Goal: Task Accomplishment & Management: Manage account settings

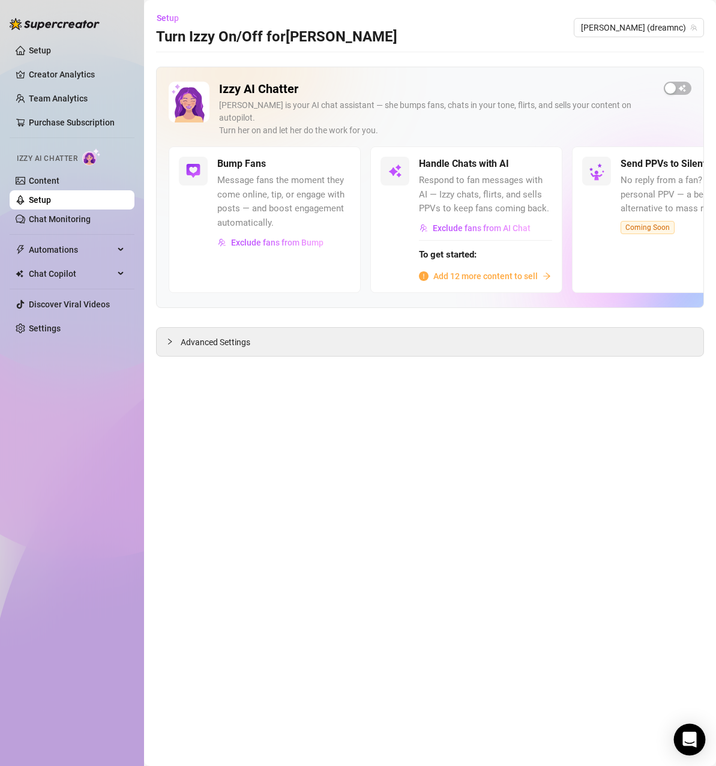
click at [680, 734] on div "Open Intercom Messenger" at bounding box center [690, 740] width 32 height 32
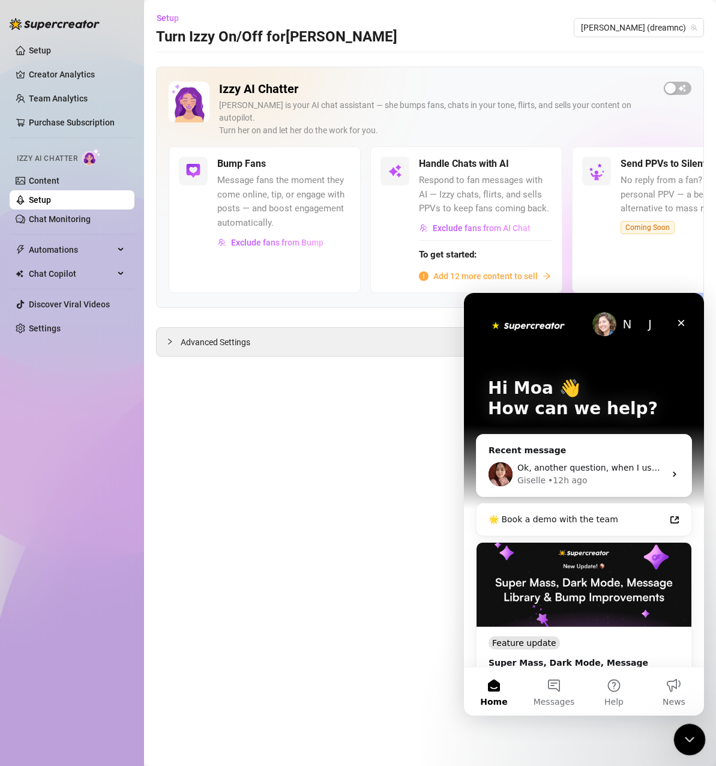
click at [681, 734] on icon "Close Intercom Messenger" at bounding box center [688, 738] width 14 height 14
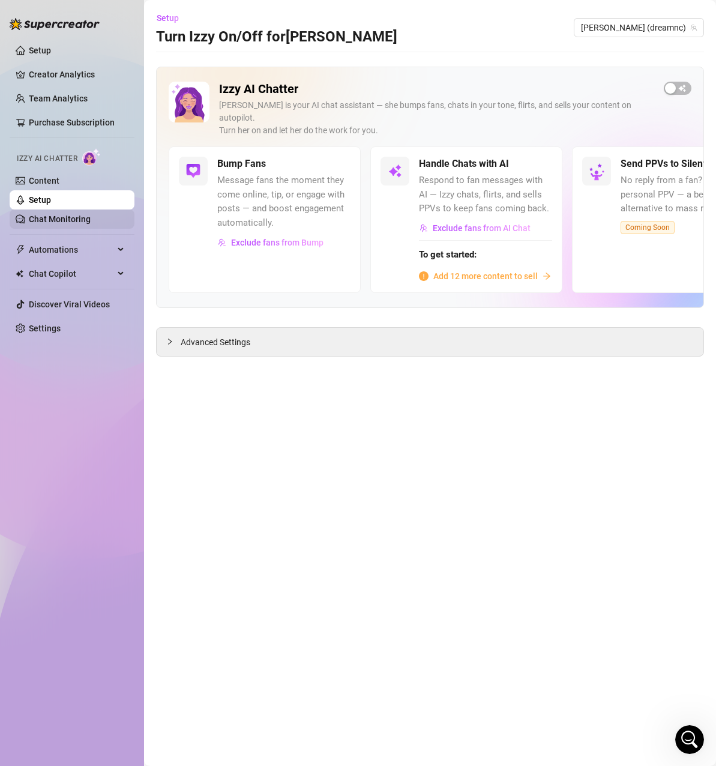
click at [59, 216] on link "Chat Monitoring" at bounding box center [60, 219] width 62 height 10
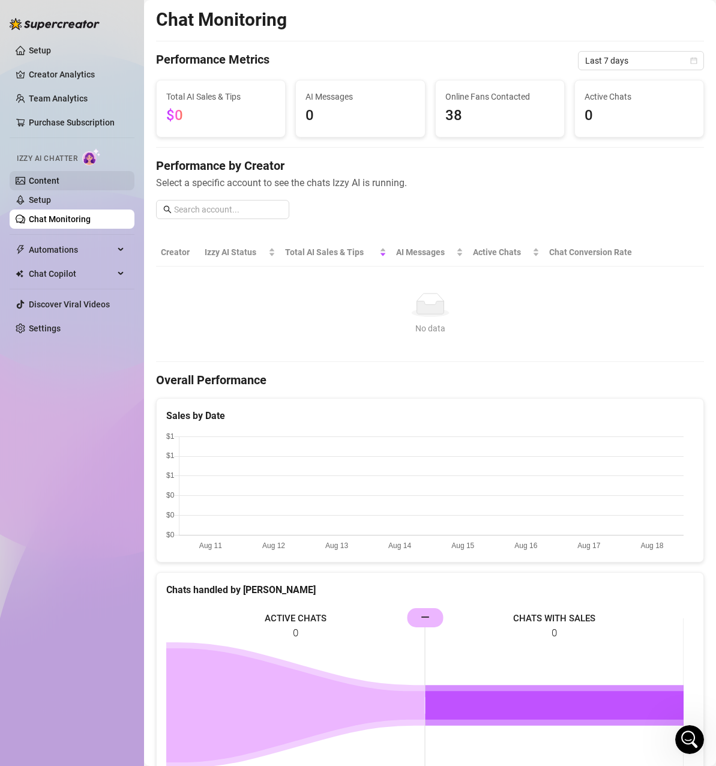
click at [47, 180] on link "Content" at bounding box center [44, 181] width 31 height 10
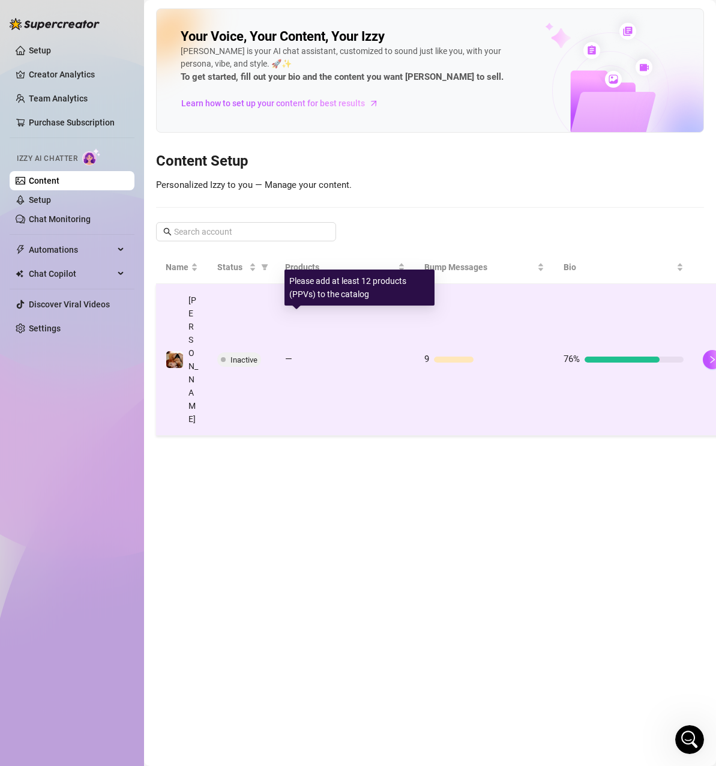
click at [357, 327] on td "—" at bounding box center [345, 360] width 139 height 152
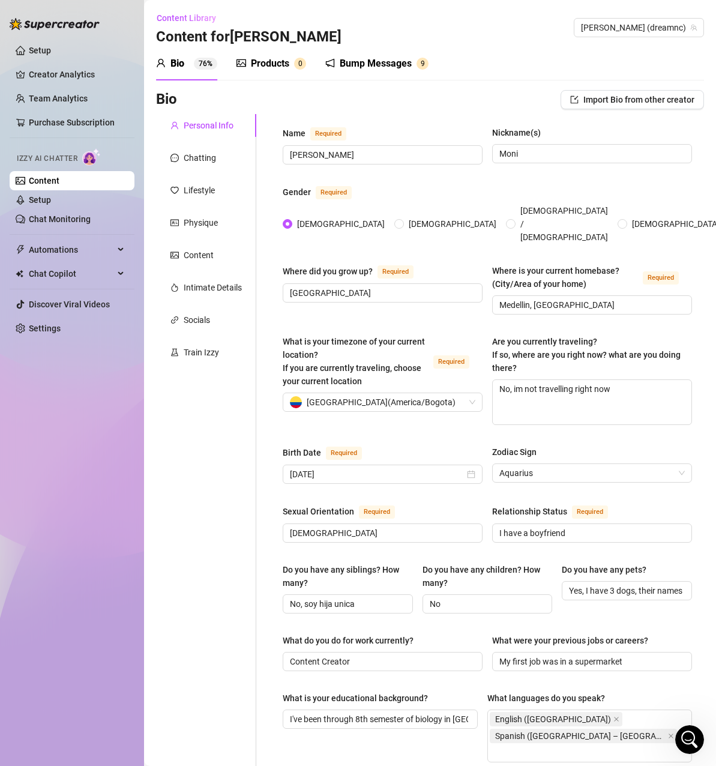
click at [359, 62] on div "Bump Messages" at bounding box center [376, 63] width 72 height 14
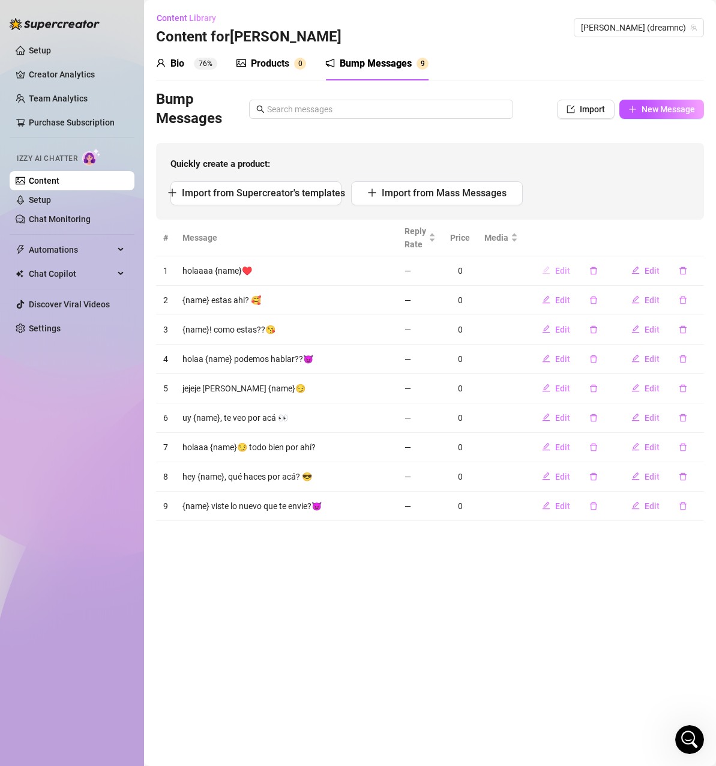
click at [562, 273] on span "Edit" at bounding box center [562, 271] width 15 height 10
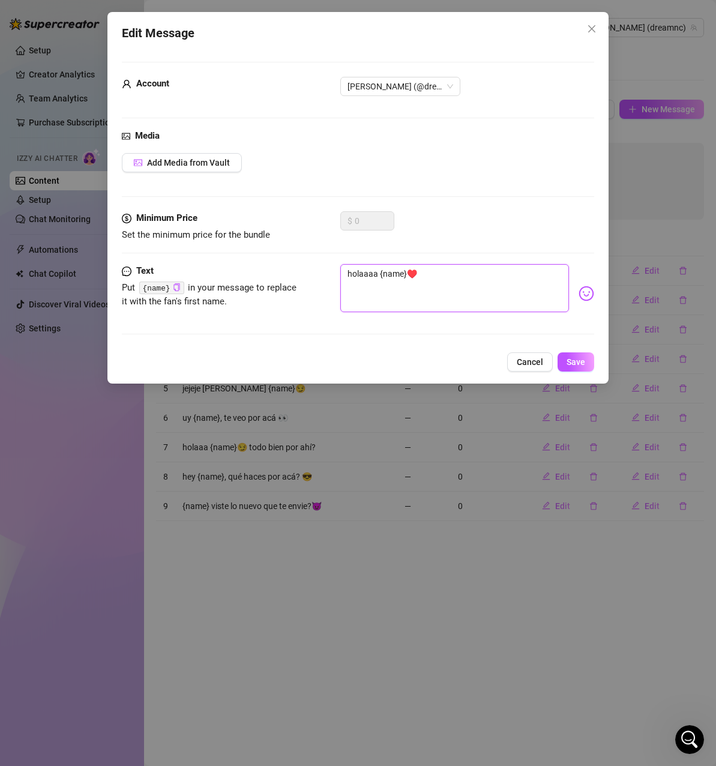
click at [409, 274] on textarea "holaaaa {name}♥️" at bounding box center [454, 288] width 229 height 48
type textarea "holaaaa {name♥️"
type textarea "holaaaa {nam♥️"
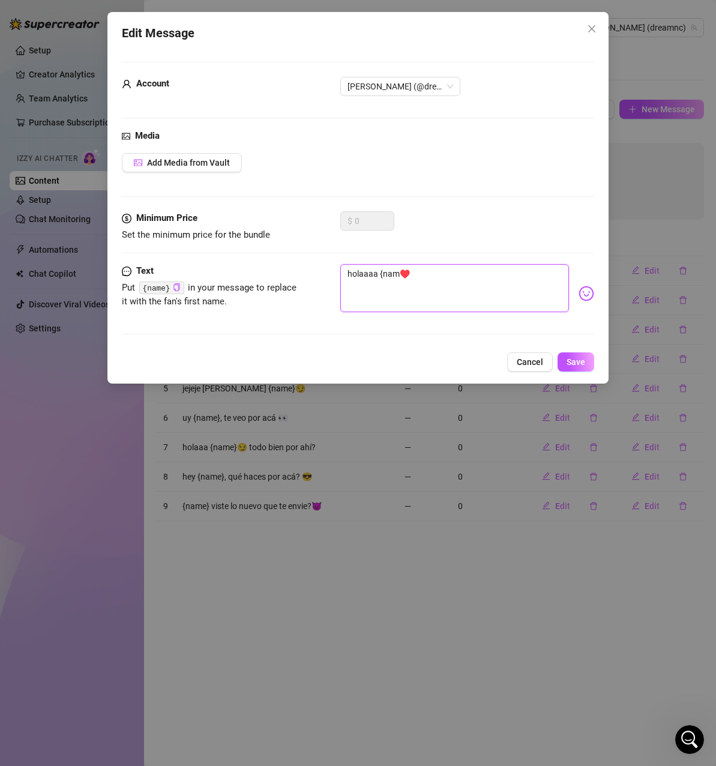
type textarea "holaaaa {na♥️"
type textarea "holaaaa {n♥️"
type textarea "holaaaa {♥️"
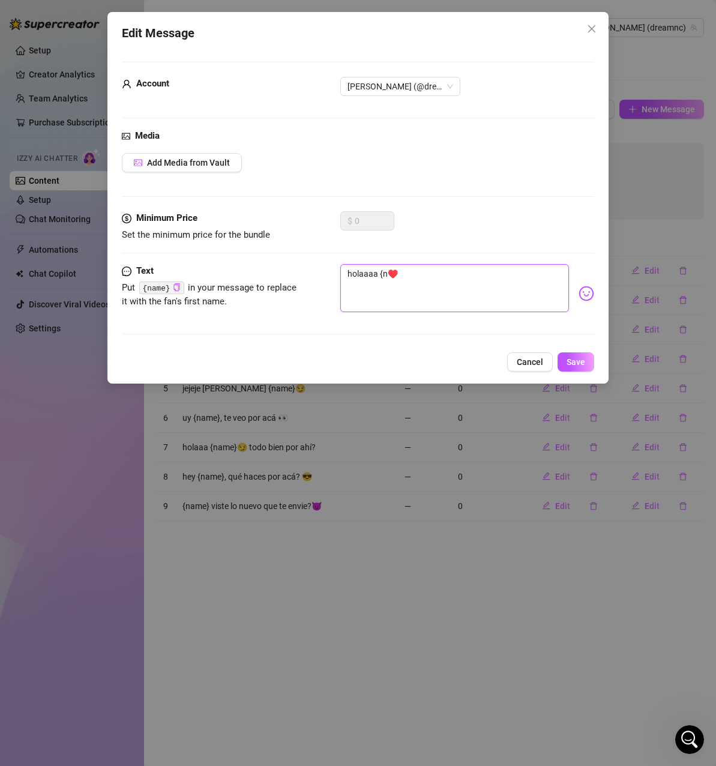
type textarea "holaaaa {♥️"
type textarea "holaaaa ♥️"
type textarea "holaaaa♥️"
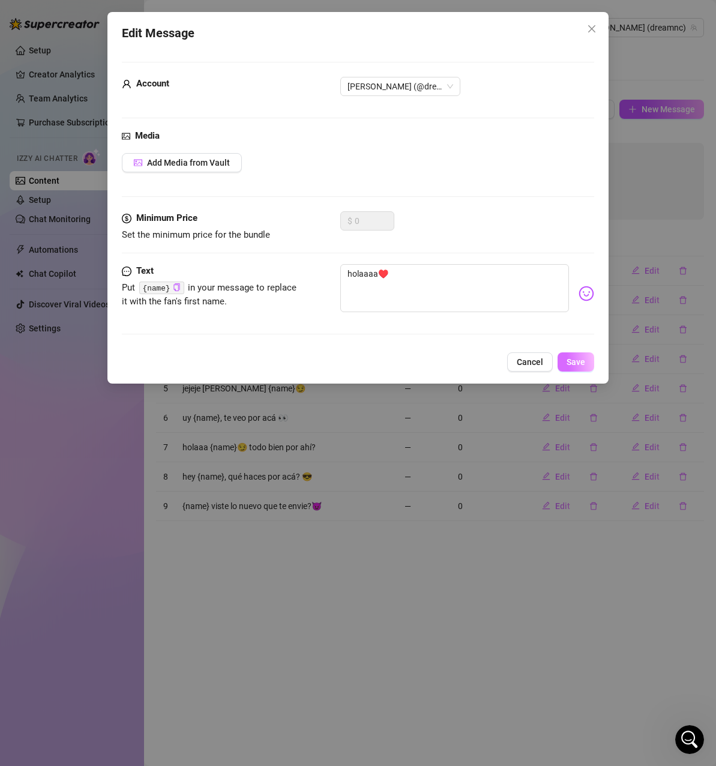
click at [571, 359] on span "Save" at bounding box center [576, 362] width 19 height 10
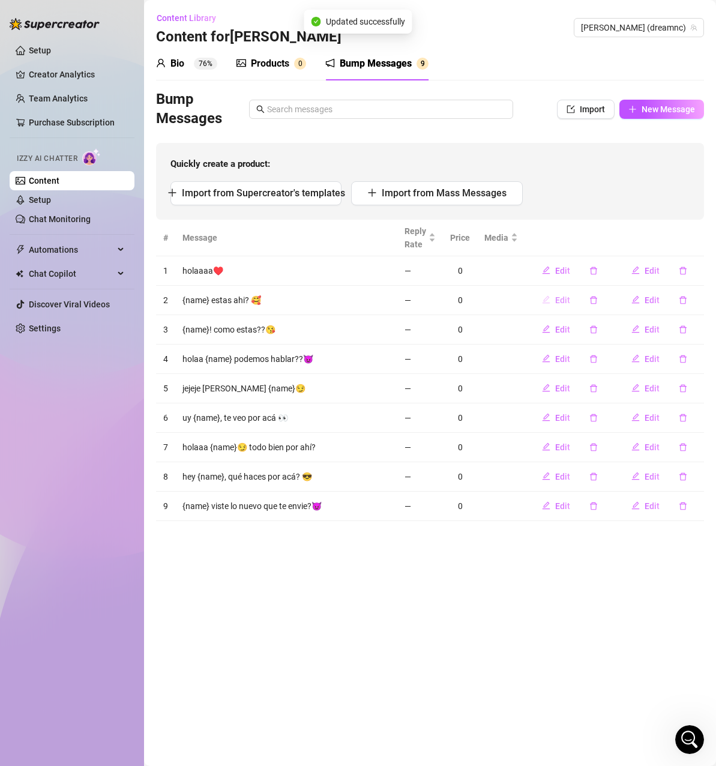
click at [560, 300] on span "Edit" at bounding box center [562, 300] width 15 height 10
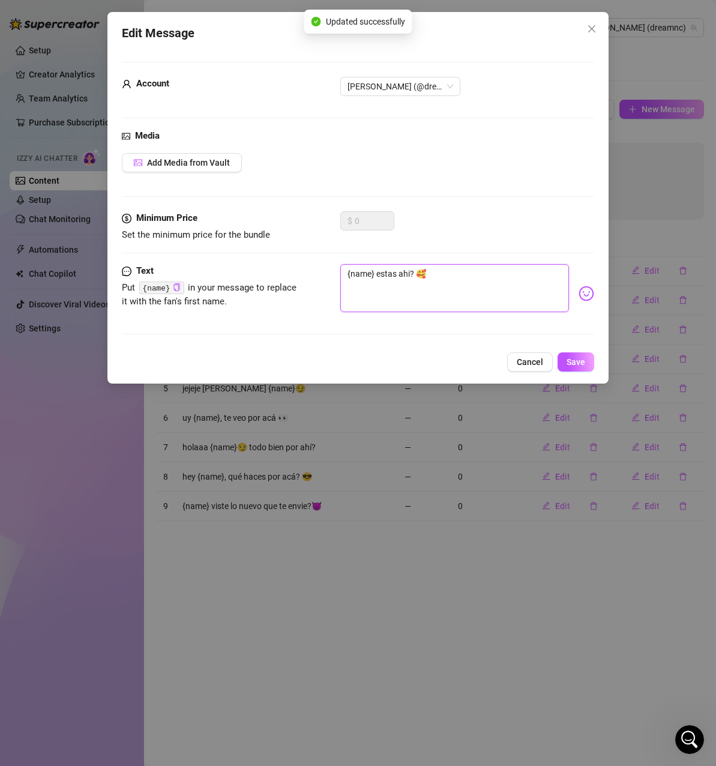
drag, startPoint x: 376, startPoint y: 275, endPoint x: 334, endPoint y: 268, distance: 42.6
click at [334, 268] on div "Text Put {name} in your message to replace it with the fan's first name. {name}…" at bounding box center [358, 293] width 472 height 59
type textarea "estas ahi? 🥰"
type textarea "[PERSON_NAME] ahi? 🥰"
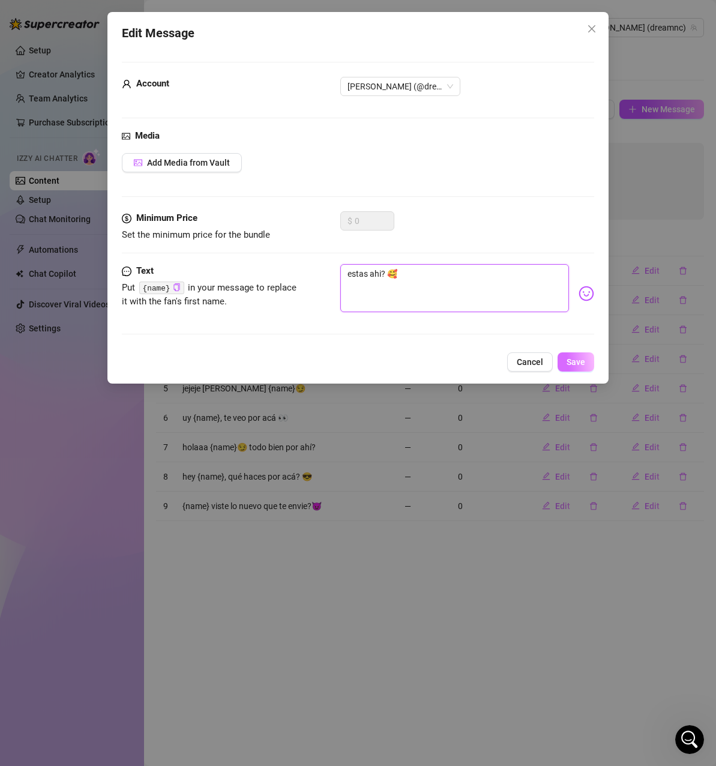
type textarea "[PERSON_NAME] ahi? 🥰"
type textarea "moestas ahi? 🥰"
type textarea "morestas ahi? 🥰"
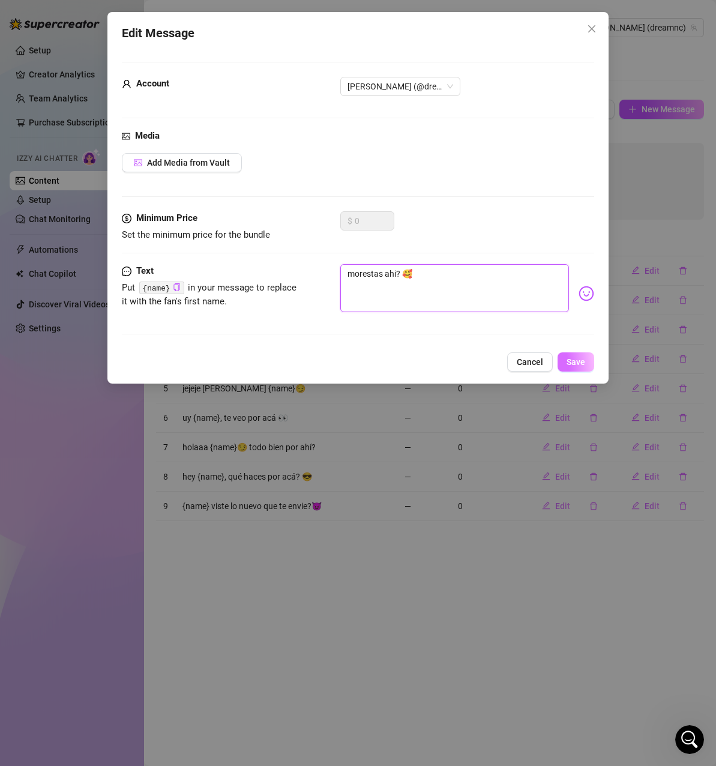
type textarea "morrestas ahi? 🥰"
type textarea "morr estas ahi? 🥰"
drag, startPoint x: 582, startPoint y: 360, endPoint x: 572, endPoint y: 351, distance: 13.6
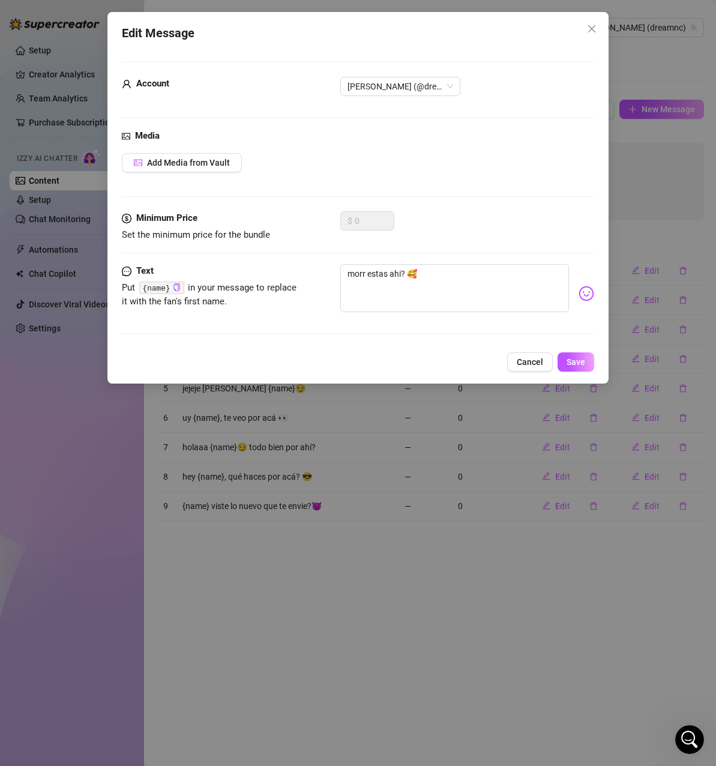
click at [578, 361] on span "Save" at bounding box center [576, 362] width 19 height 10
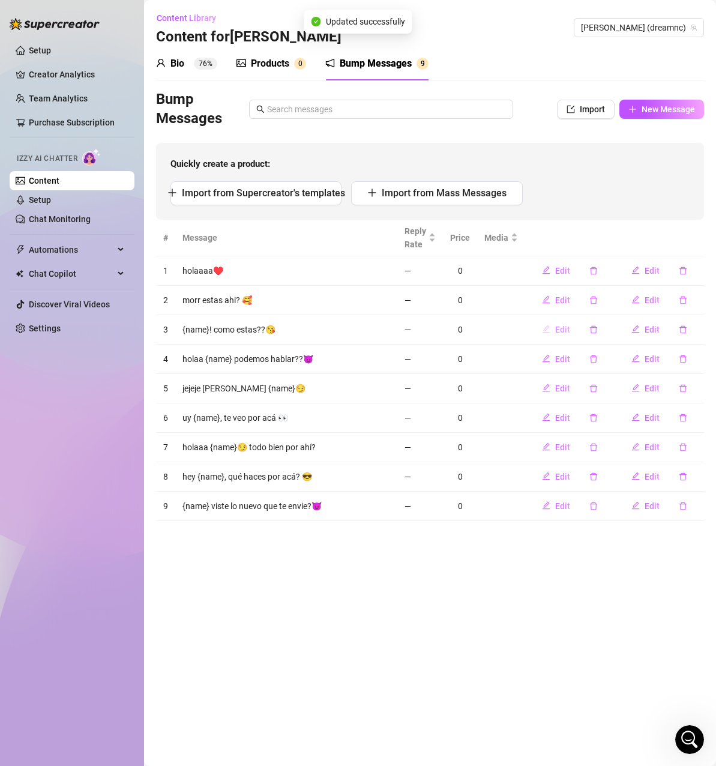
click at [563, 329] on span "Edit" at bounding box center [562, 330] width 15 height 10
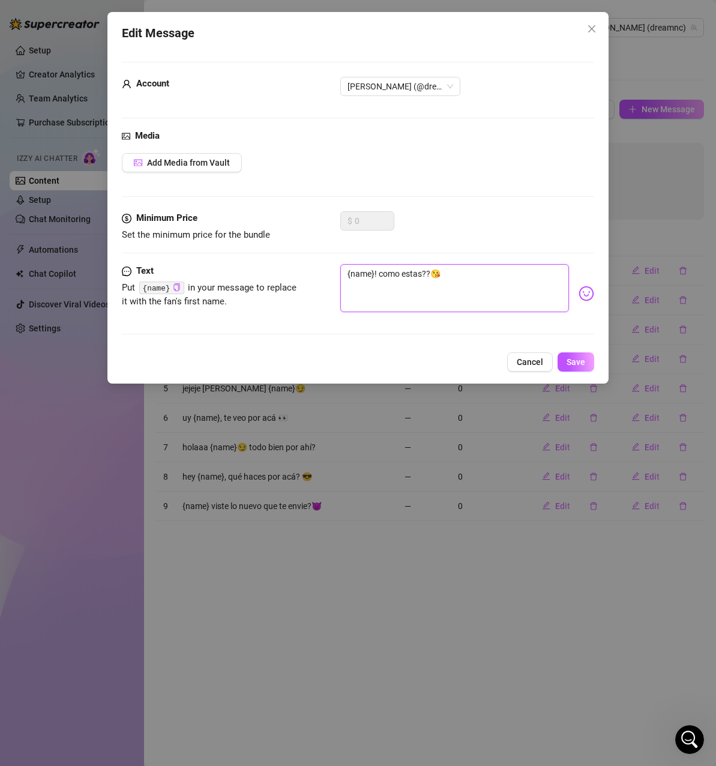
drag, startPoint x: 376, startPoint y: 273, endPoint x: 339, endPoint y: 270, distance: 36.7
click at [339, 270] on div "Text Put {name} in your message to replace it with the fan's first name. {name}…" at bounding box center [358, 293] width 472 height 59
type textarea "como estas??😘"
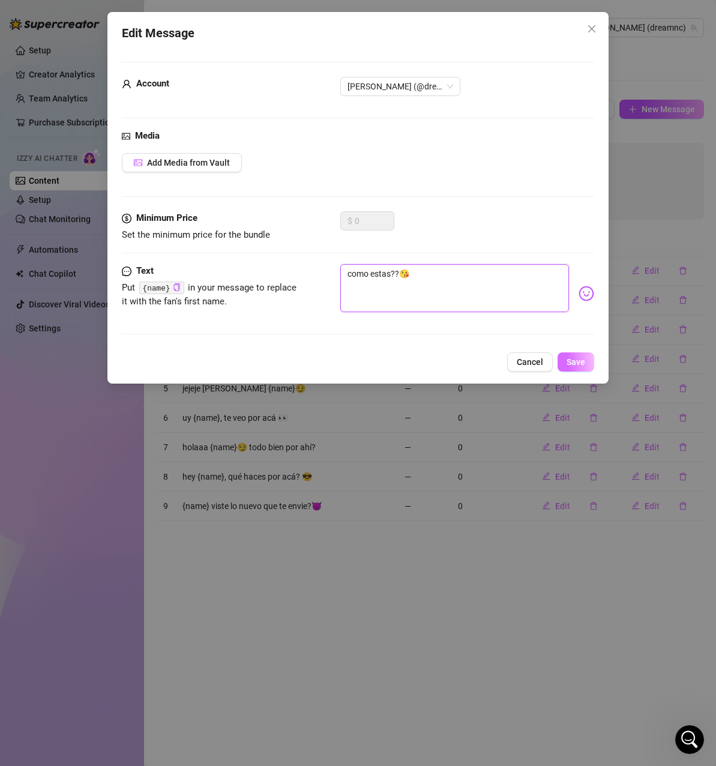
type textarea "como estas??😘"
click at [581, 364] on span "Save" at bounding box center [576, 362] width 19 height 10
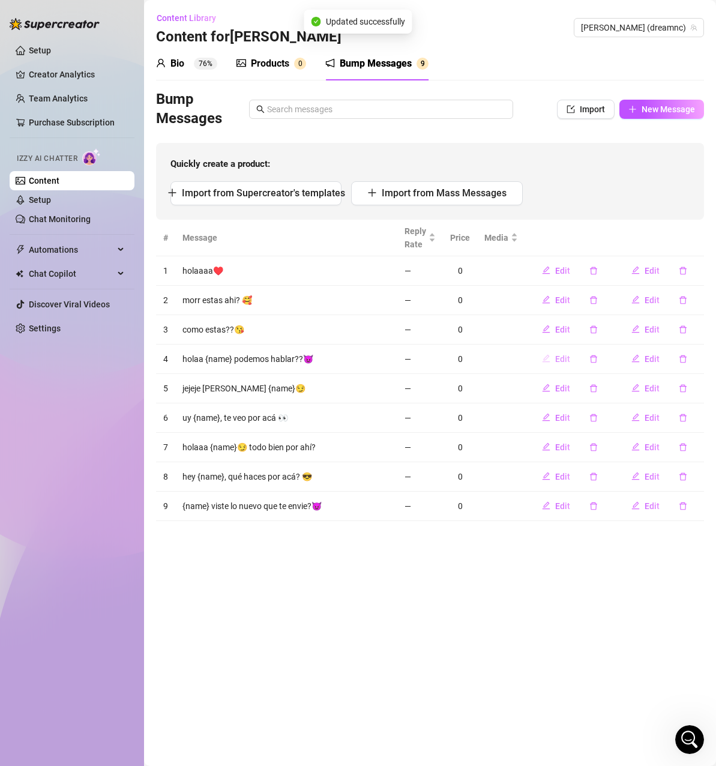
click at [568, 356] on span "Edit" at bounding box center [562, 359] width 15 height 10
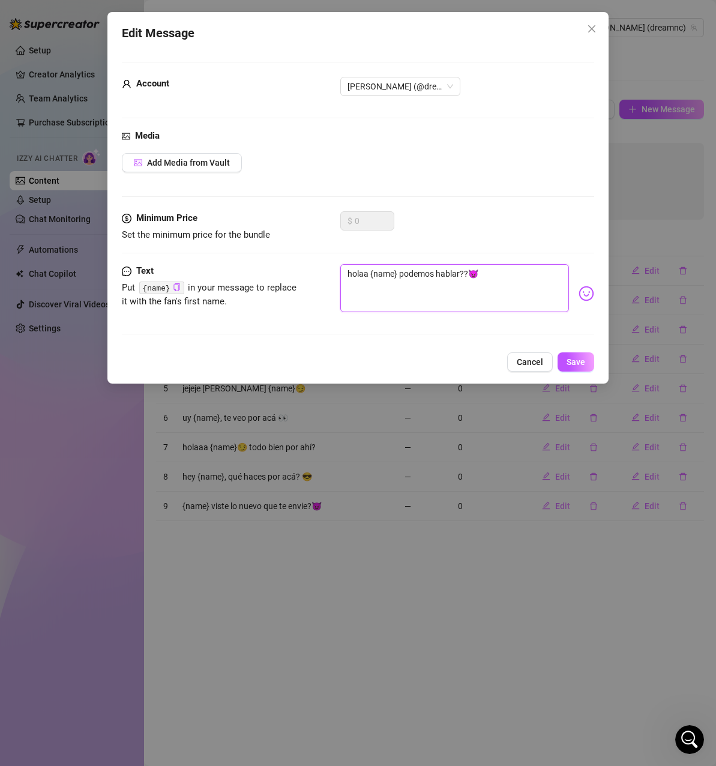
drag, startPoint x: 398, startPoint y: 272, endPoint x: 331, endPoint y: 265, distance: 67.0
click at [331, 265] on div "Text Put {name} in your message to replace it with the fan's first name. holaa …" at bounding box center [358, 293] width 472 height 59
type textarea "podemos hablar??😈"
click at [575, 363] on span "Save" at bounding box center [576, 362] width 19 height 10
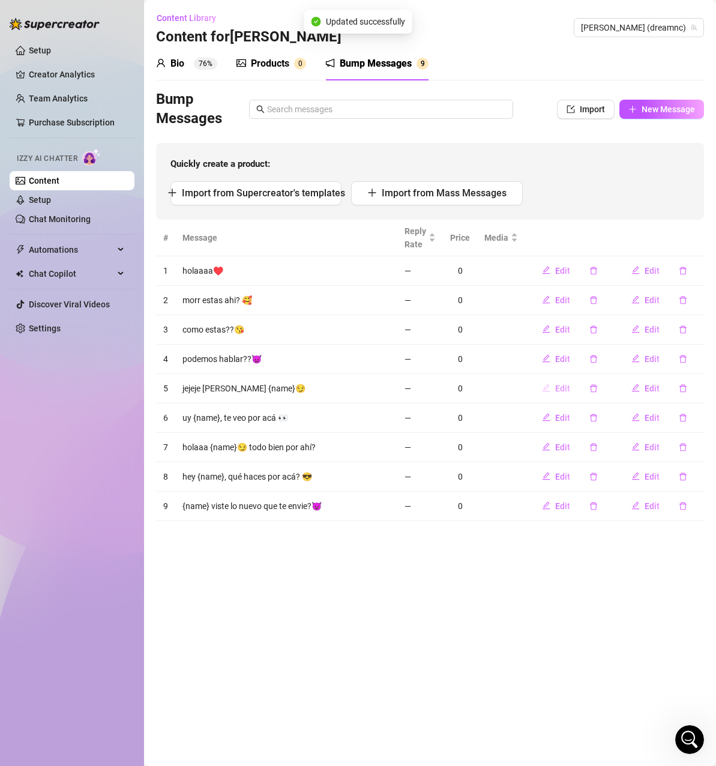
click at [557, 390] on span "Edit" at bounding box center [562, 389] width 15 height 10
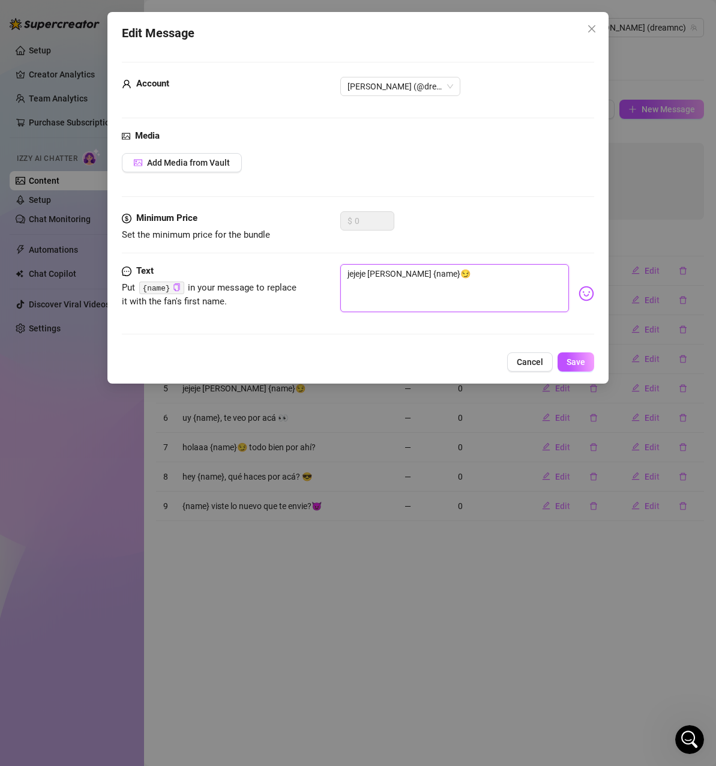
drag, startPoint x: 421, startPoint y: 274, endPoint x: 396, endPoint y: 268, distance: 25.8
click at [396, 268] on textarea "jejeje [PERSON_NAME] {name}😏" at bounding box center [454, 288] width 229 height 48
type textarea "jejeje [PERSON_NAME] 😏"
type textarea "jejeje [PERSON_NAME]😏"
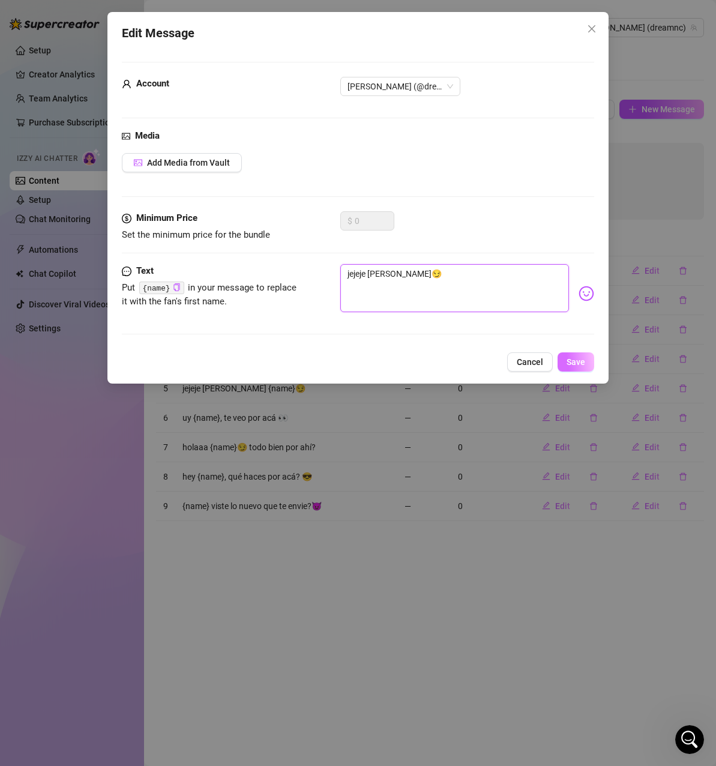
type textarea "jejeje [PERSON_NAME]😏"
click at [573, 352] on button "Save" at bounding box center [576, 361] width 37 height 19
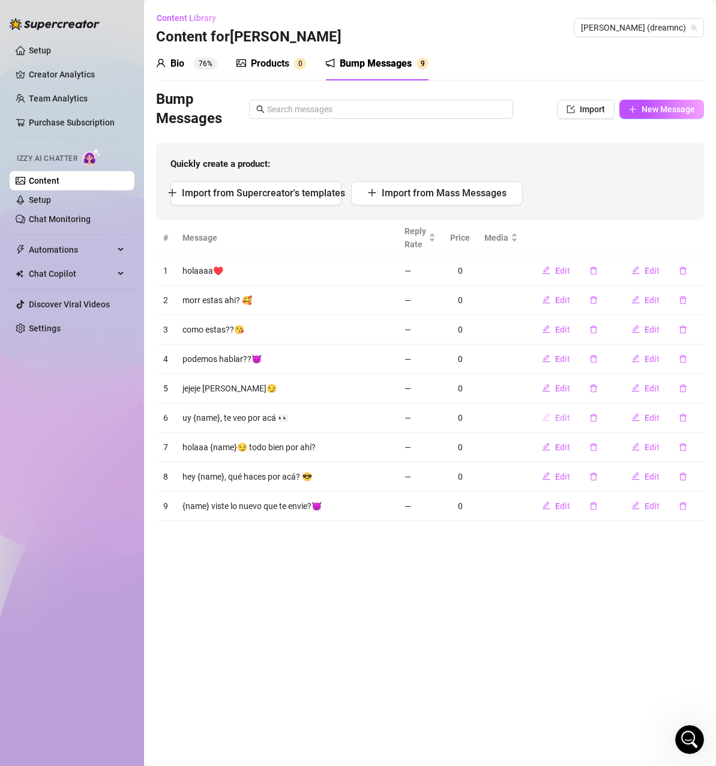
click at [555, 419] on button "Edit" at bounding box center [556, 417] width 47 height 19
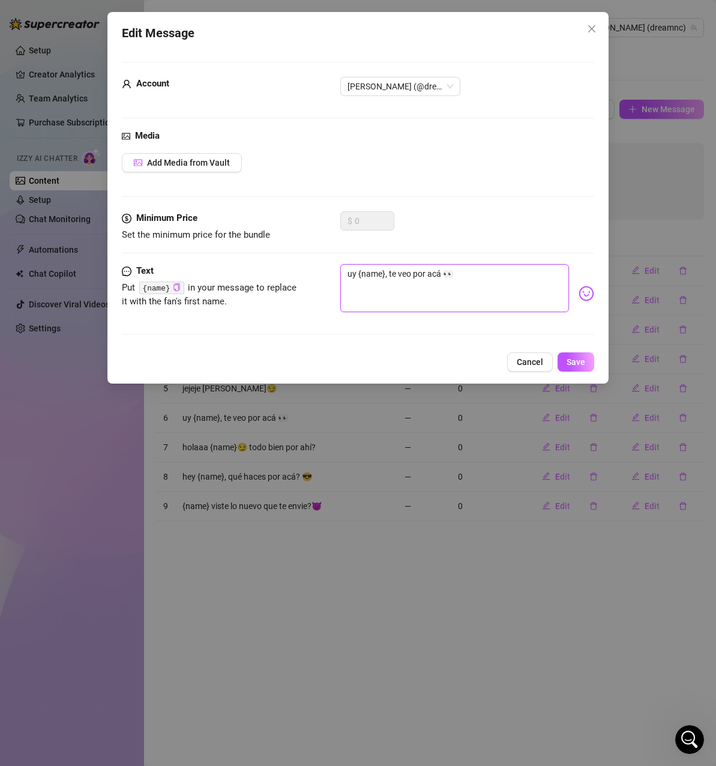
drag, startPoint x: 383, startPoint y: 271, endPoint x: 357, endPoint y: 271, distance: 25.8
click at [357, 271] on textarea "uy {name}, te veo por acá 👀" at bounding box center [454, 288] width 229 height 48
type textarea "uy}, te veo por acá 👀"
type textarea "uy, te veo por acá 👀"
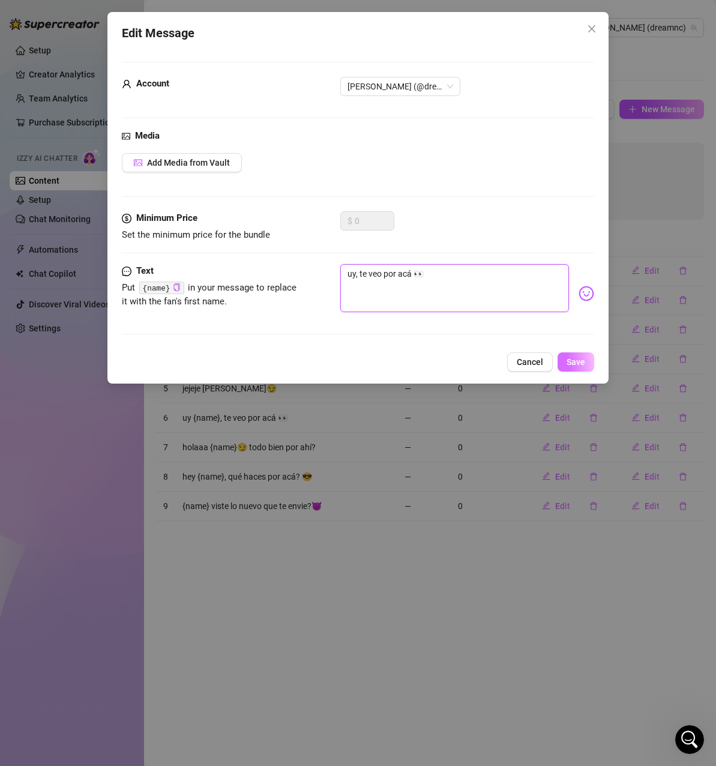
type textarea "uy, te veo por acá 👀"
click at [585, 358] on span "Save" at bounding box center [576, 362] width 19 height 10
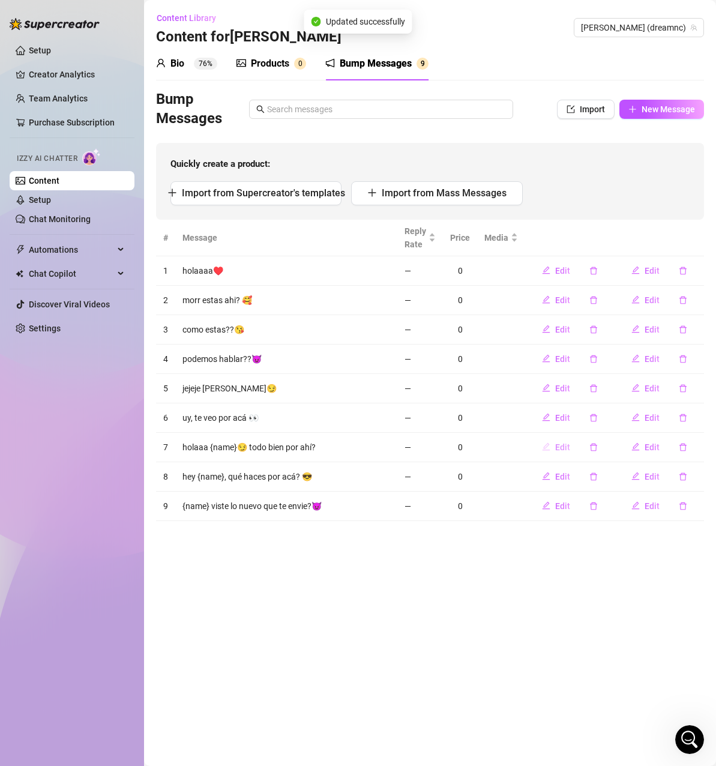
click at [555, 447] on button "Edit" at bounding box center [556, 447] width 47 height 19
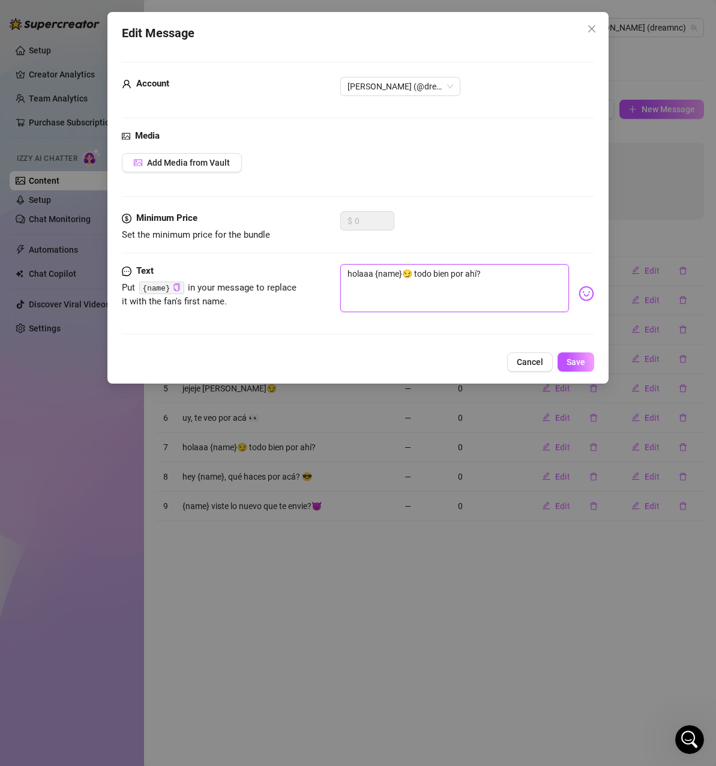
drag, startPoint x: 403, startPoint y: 275, endPoint x: 375, endPoint y: 271, distance: 27.9
click at [375, 271] on textarea "holaaa {name}😏 todo bien por ahí?" at bounding box center [454, 288] width 229 height 48
type textarea "holaaa 😏 todo bien por ahí?"
type textarea "holaaa😏 todo bien por ahí?"
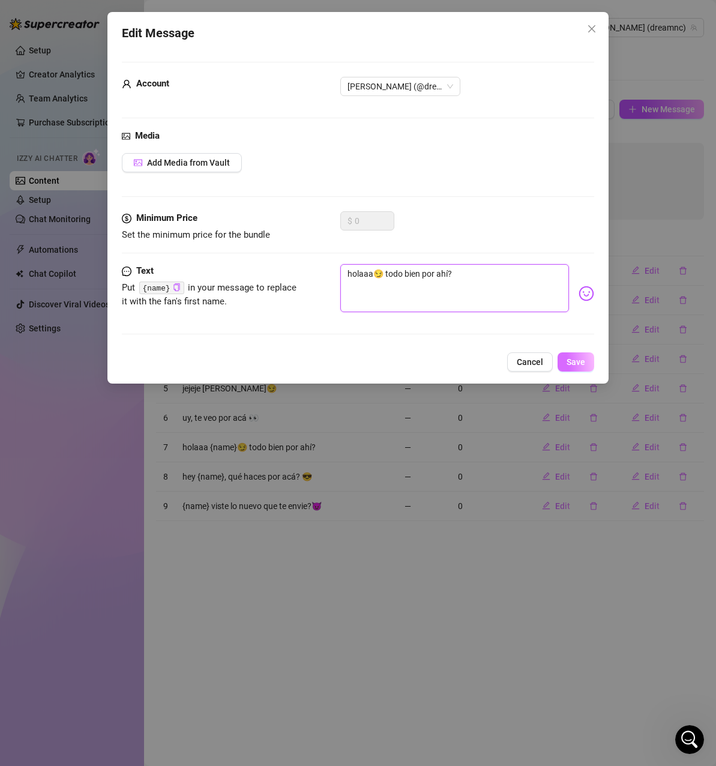
type textarea "holaaa😏 todo bien por ahí?"
click at [577, 365] on span "Save" at bounding box center [576, 362] width 19 height 10
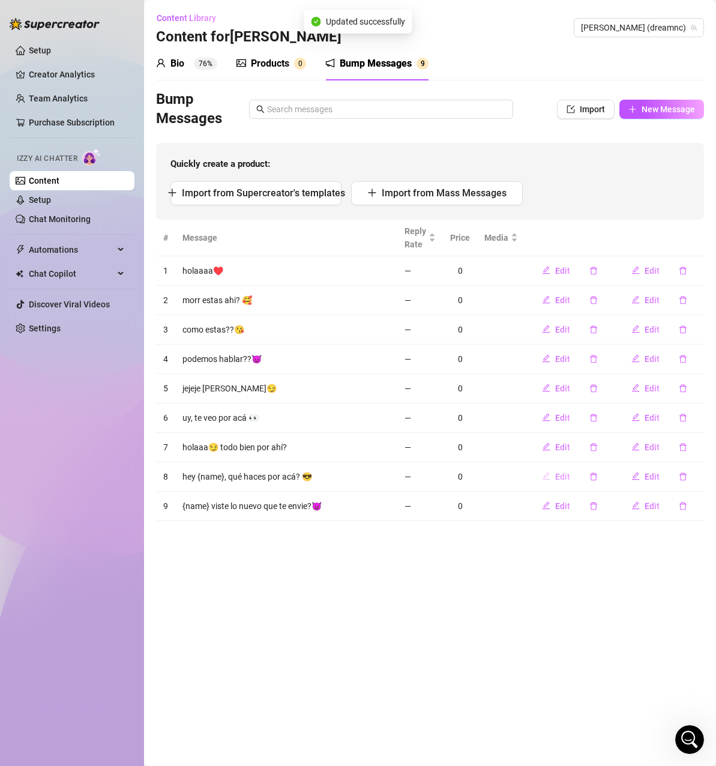
click at [554, 475] on button "Edit" at bounding box center [556, 476] width 47 height 19
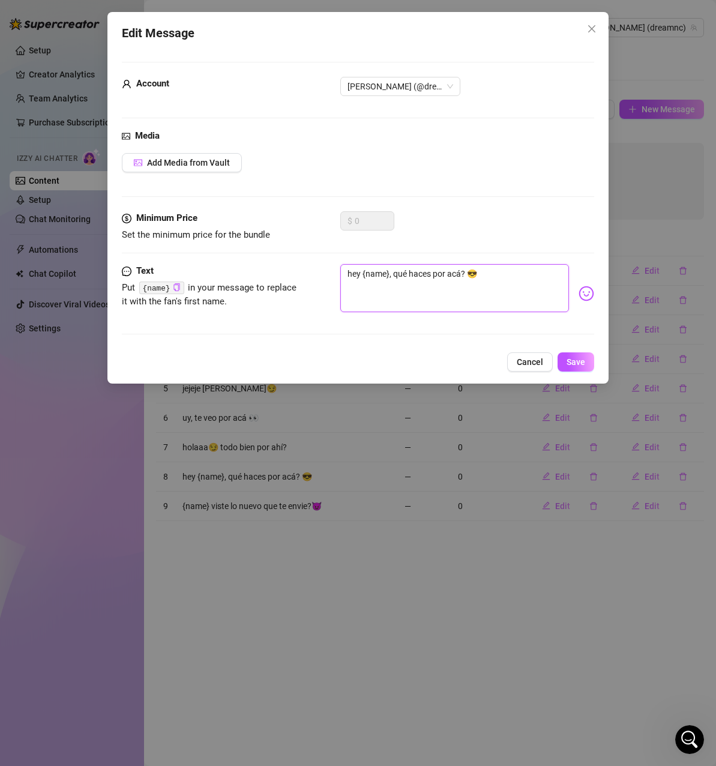
drag, startPoint x: 387, startPoint y: 274, endPoint x: 363, endPoint y: 273, distance: 24.0
click at [363, 273] on textarea "hey {name}, qué haces por acá? 😎" at bounding box center [454, 288] width 229 height 48
type textarea "hey }, qué haces por acá? 😎"
type textarea "hey , qué haces por acá? 😎"
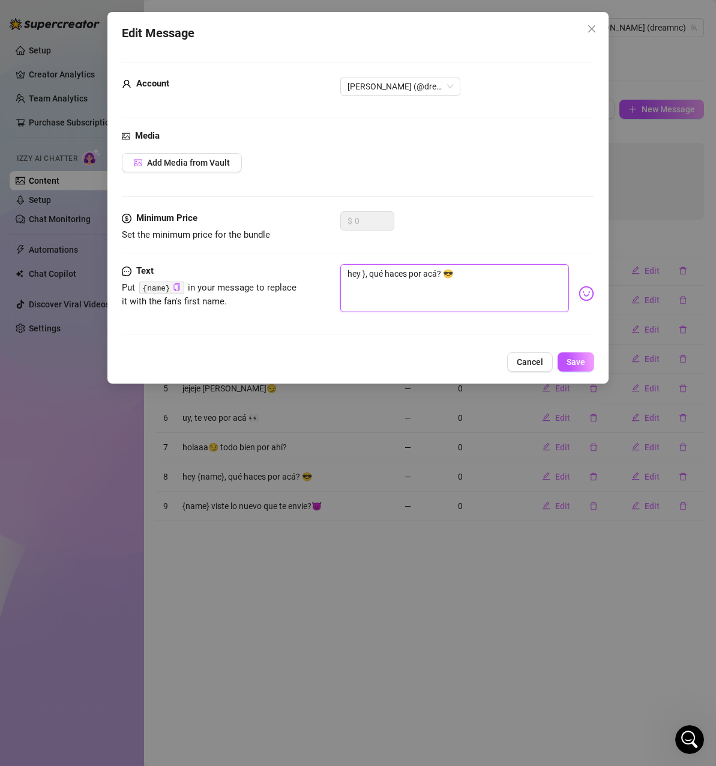
type textarea "hey , qué haces por acá? 😎"
type textarea "hey, qué haces por acá? 😎"
click at [575, 357] on span "Save" at bounding box center [576, 362] width 19 height 10
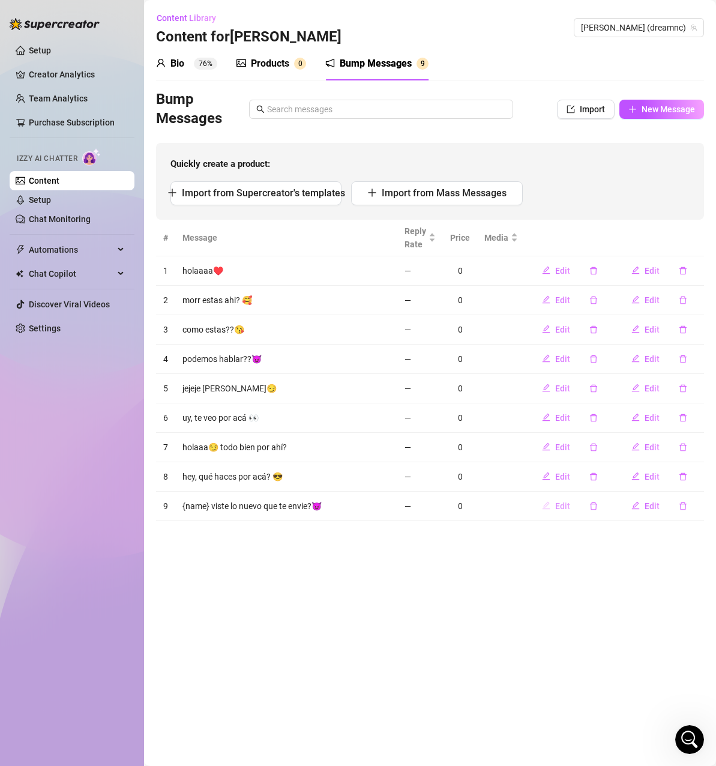
click at [554, 507] on button "Edit" at bounding box center [556, 505] width 47 height 19
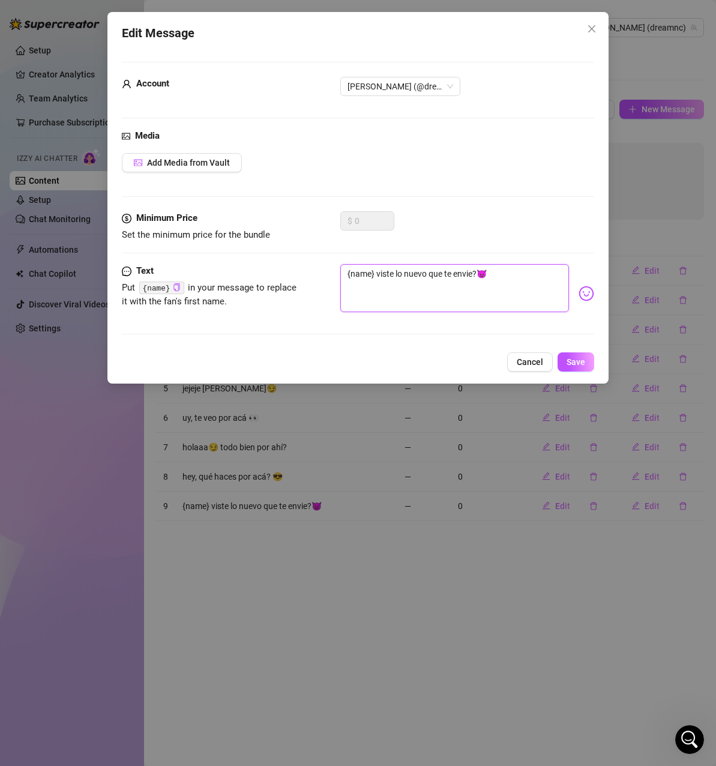
drag, startPoint x: 378, startPoint y: 274, endPoint x: 321, endPoint y: 272, distance: 56.5
click at [322, 273] on div "Text Put {name} in your message to replace it with the fan's first name. {name}…" at bounding box center [358, 293] width 472 height 59
type textarea "viste lo nuevo que te envie?😈"
type textarea "viste lo nuevo que te envié?😈"
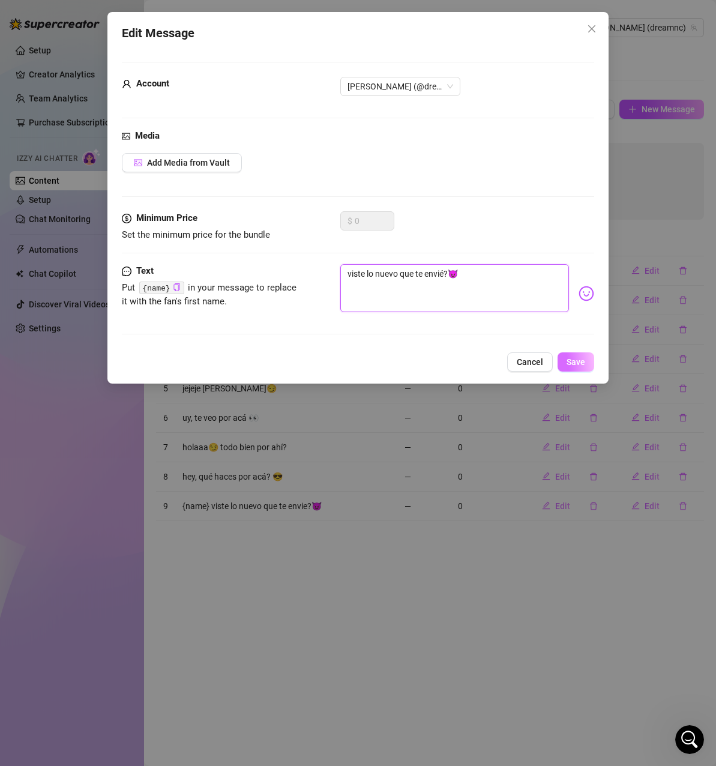
type textarea "viste lo nuevo que te envié?😈"
click at [572, 358] on span "Save" at bounding box center [576, 362] width 19 height 10
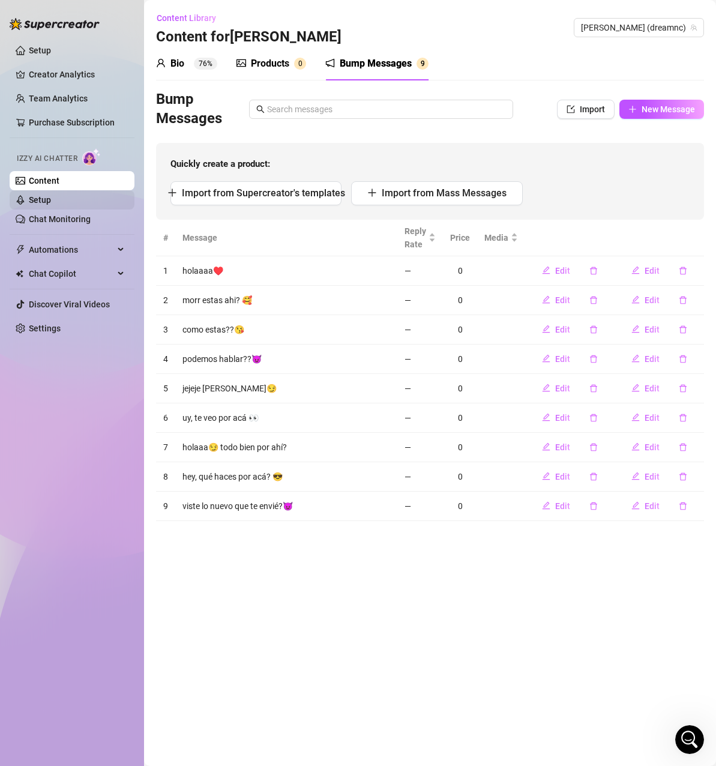
click at [51, 200] on link "Setup" at bounding box center [40, 200] width 22 height 10
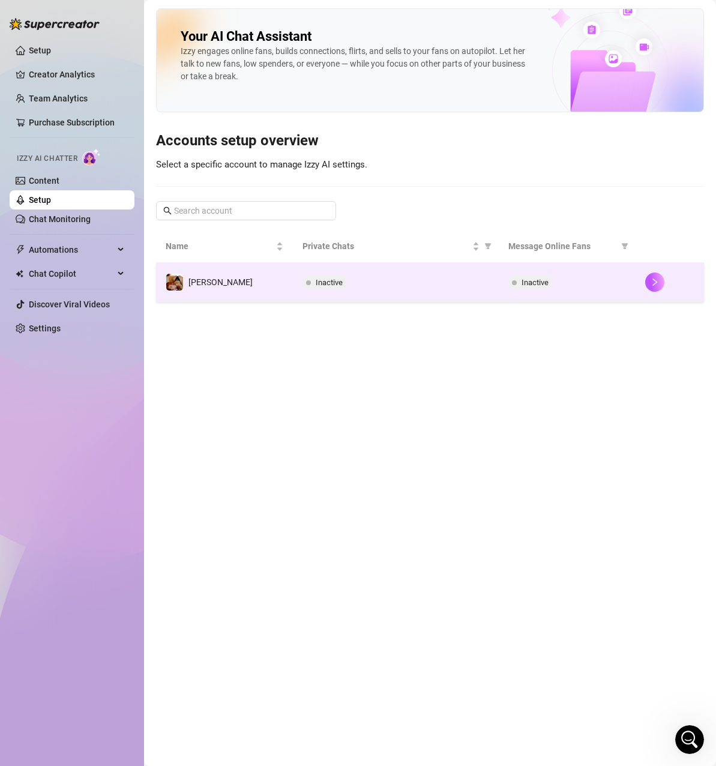
click at [225, 270] on td "[PERSON_NAME]" at bounding box center [224, 282] width 137 height 39
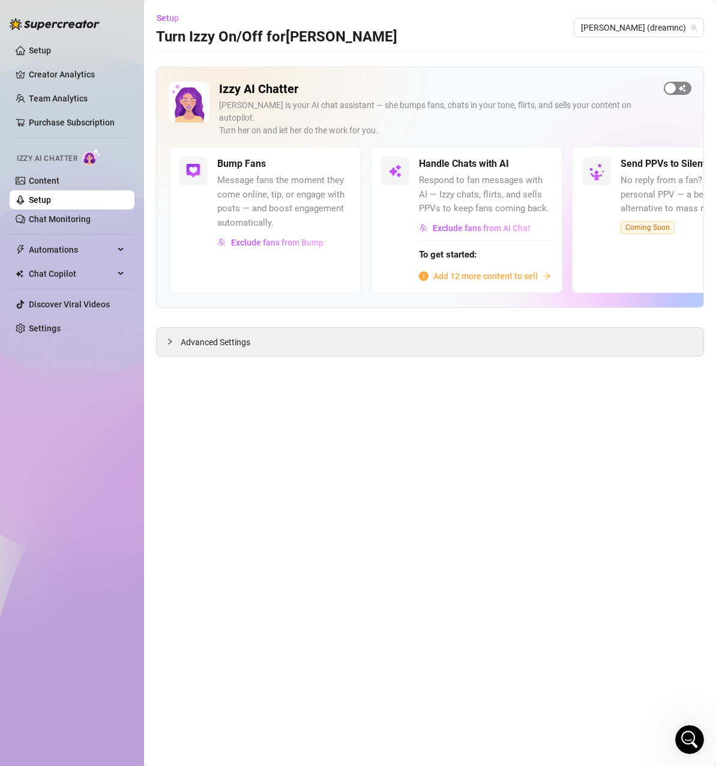
click at [683, 85] on span "button" at bounding box center [678, 88] width 28 height 13
click at [177, 335] on div at bounding box center [173, 341] width 14 height 13
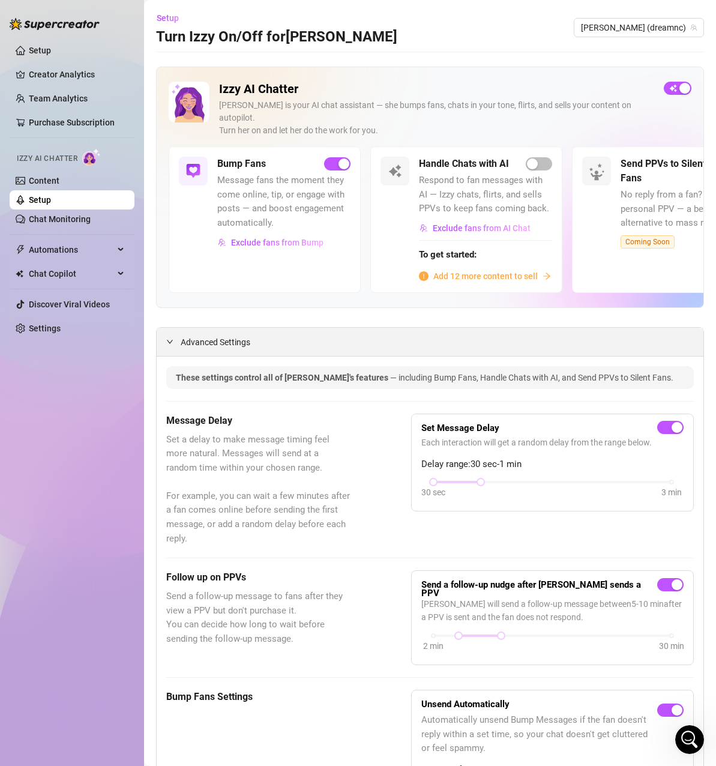
click at [169, 338] on icon "expanded" at bounding box center [169, 341] width 7 height 7
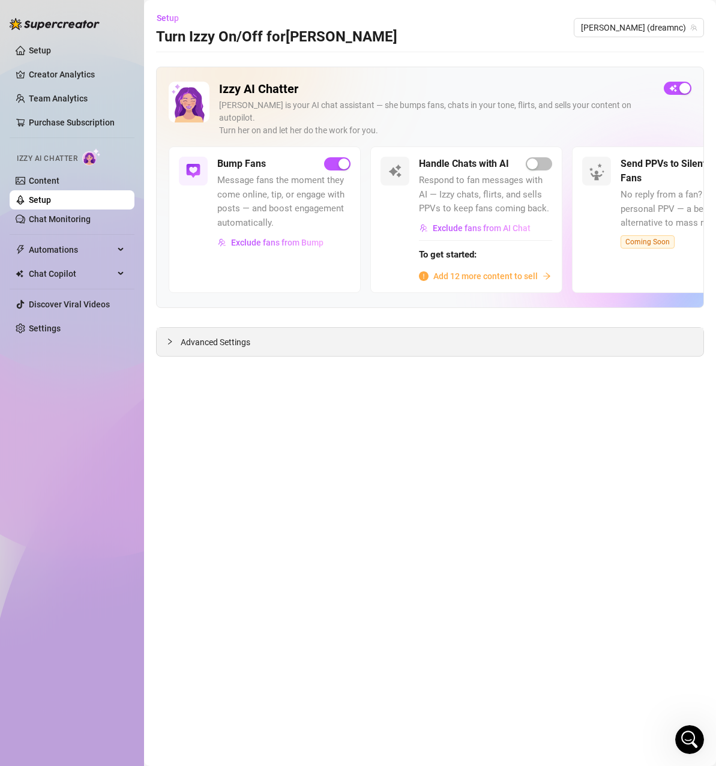
click at [190, 336] on span "Advanced Settings" at bounding box center [216, 342] width 70 height 13
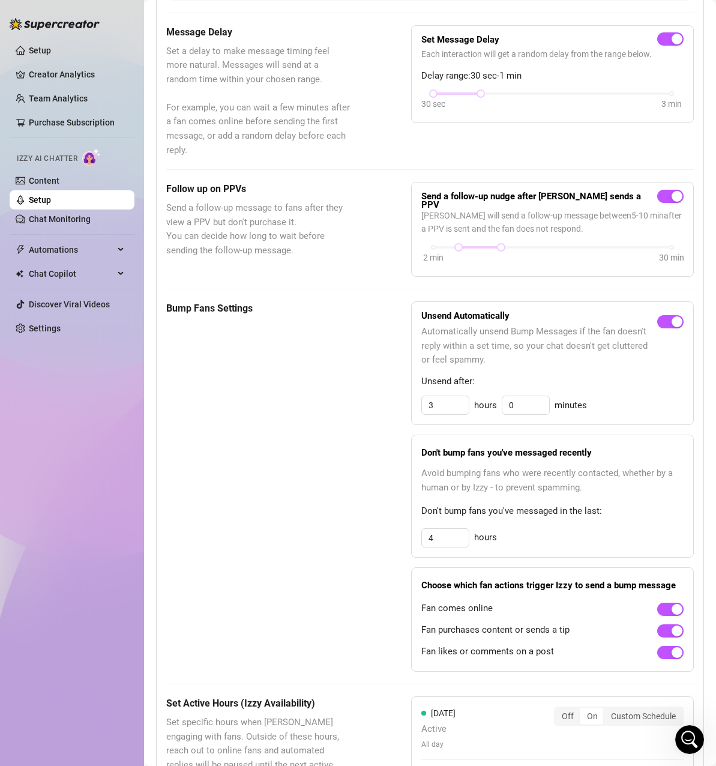
scroll to position [480, 0]
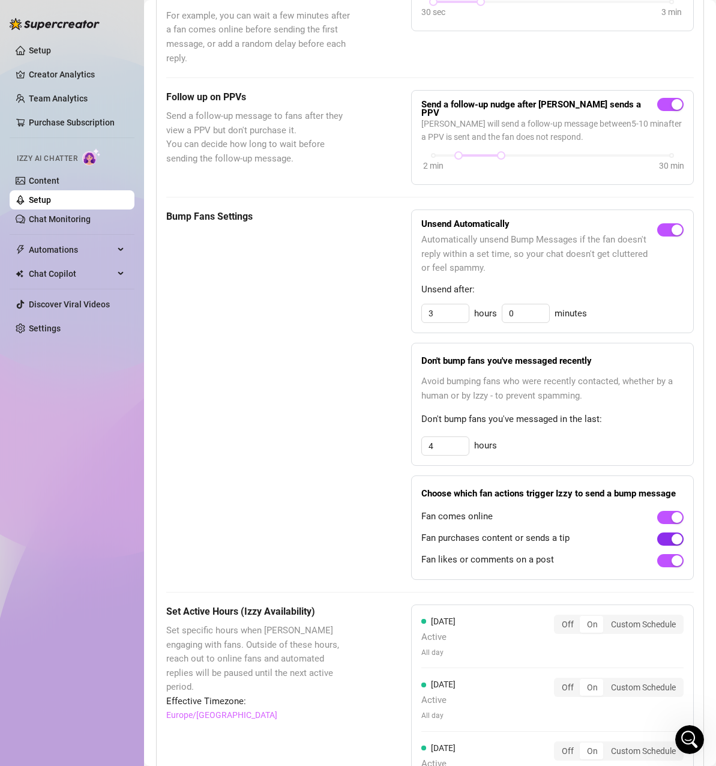
click at [672, 534] on div "button" at bounding box center [677, 539] width 11 height 11
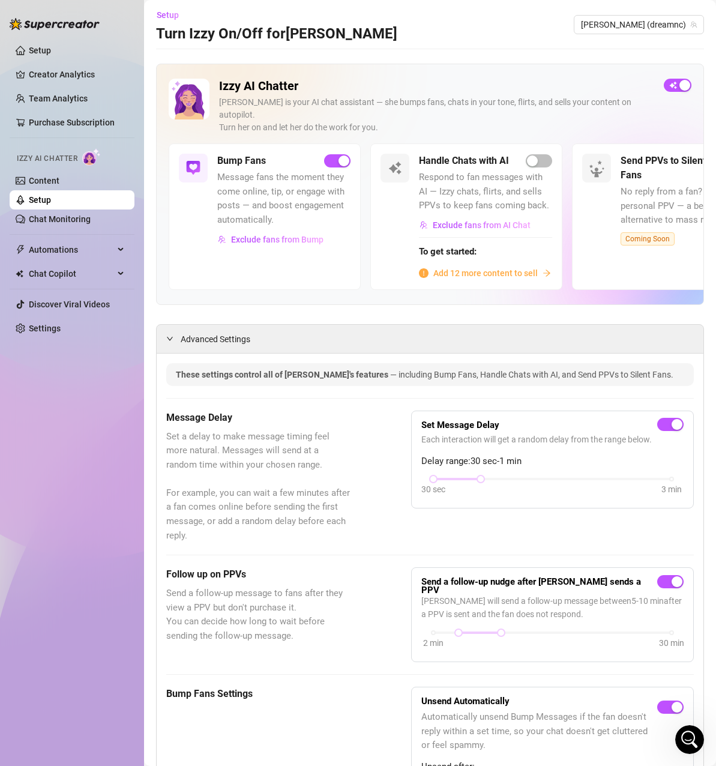
scroll to position [0, 0]
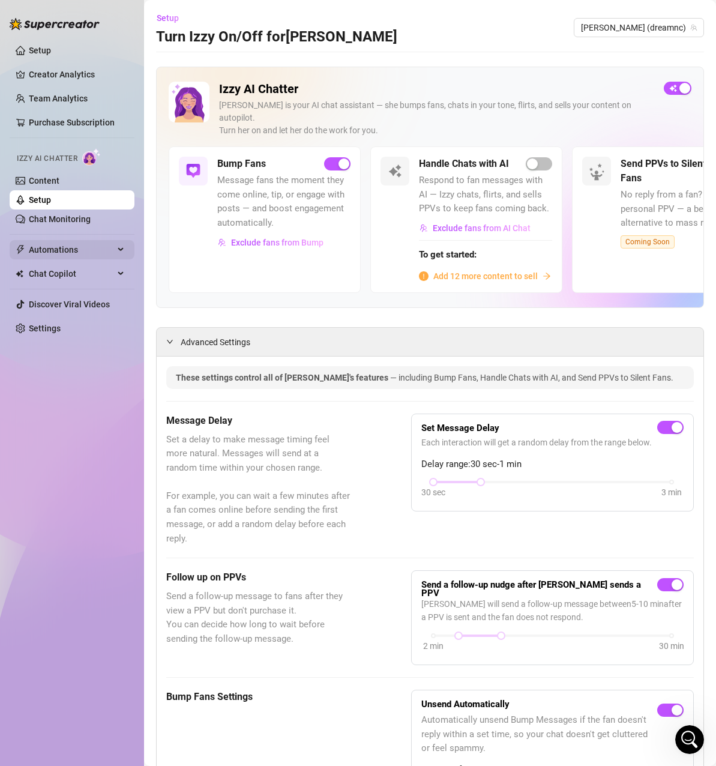
click at [73, 250] on span "Automations" at bounding box center [71, 249] width 85 height 19
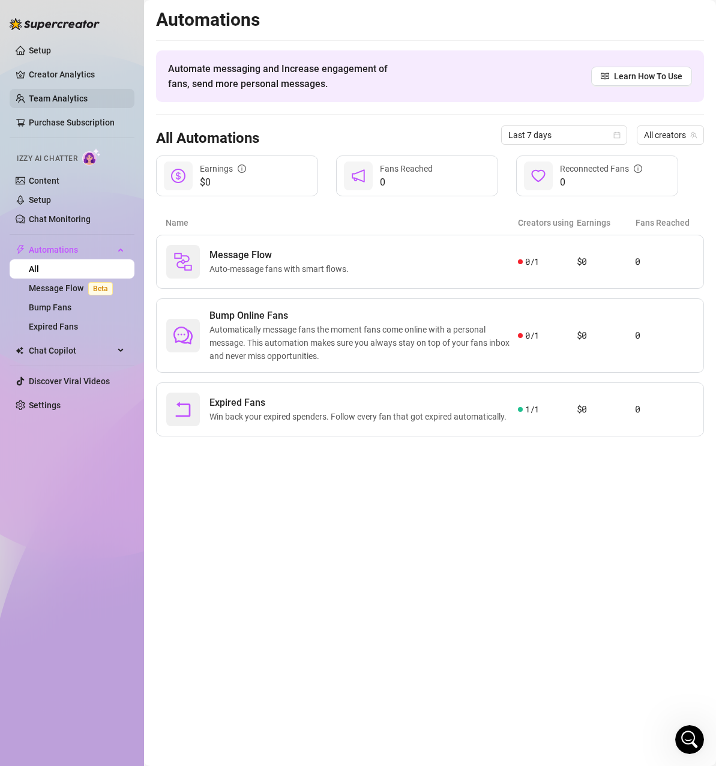
click at [56, 98] on link "Team Analytics" at bounding box center [58, 99] width 59 height 10
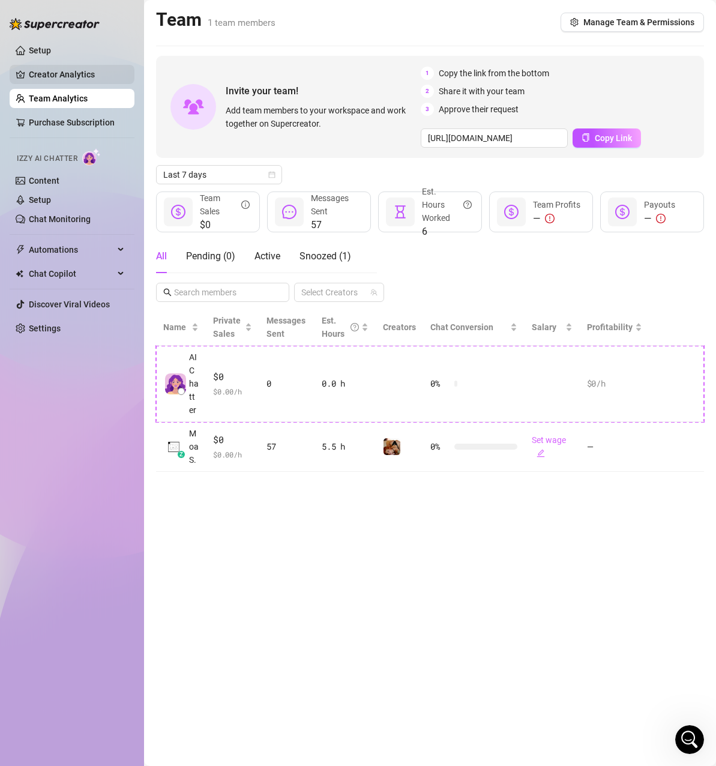
click at [58, 80] on link "Creator Analytics" at bounding box center [77, 74] width 96 height 19
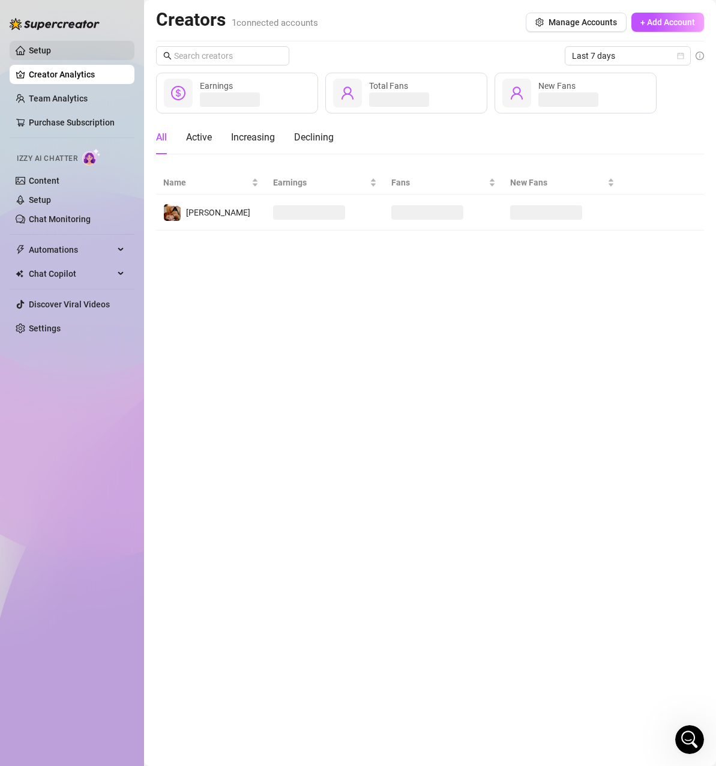
click at [39, 53] on link "Setup" at bounding box center [40, 51] width 22 height 10
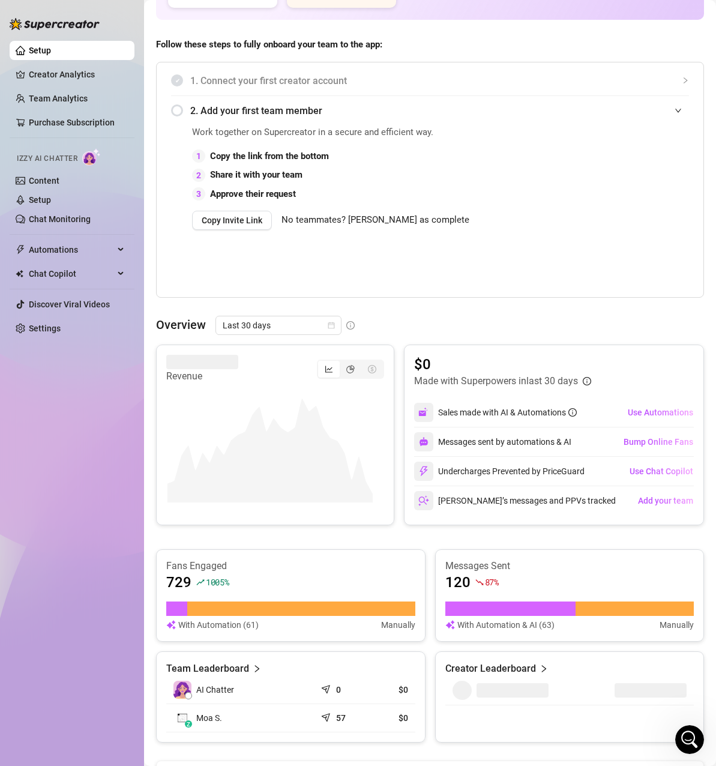
scroll to position [201, 0]
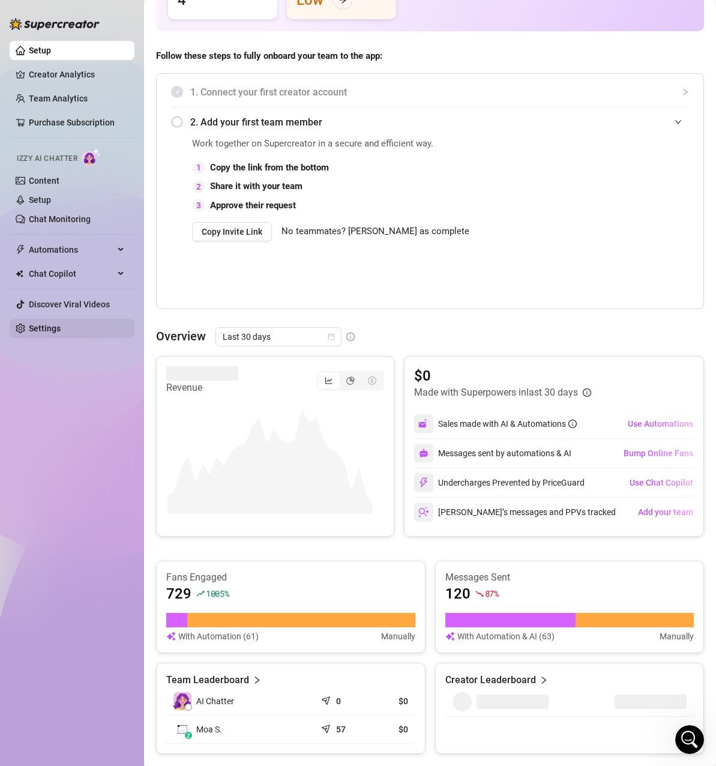
click at [35, 324] on link "Settings" at bounding box center [45, 329] width 32 height 10
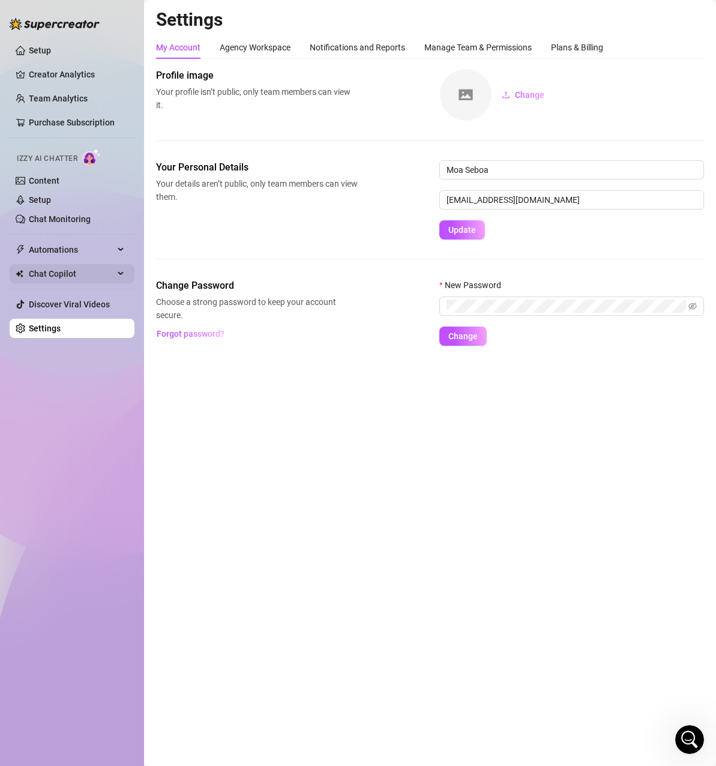
click at [58, 279] on span "Chat Copilot" at bounding box center [71, 273] width 85 height 19
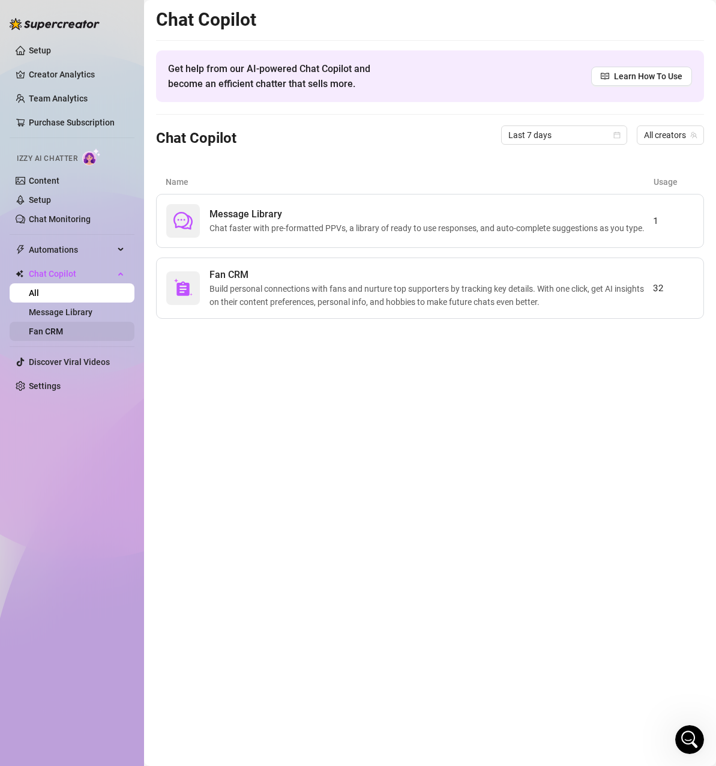
click at [56, 327] on link "Fan CRM" at bounding box center [46, 332] width 34 height 10
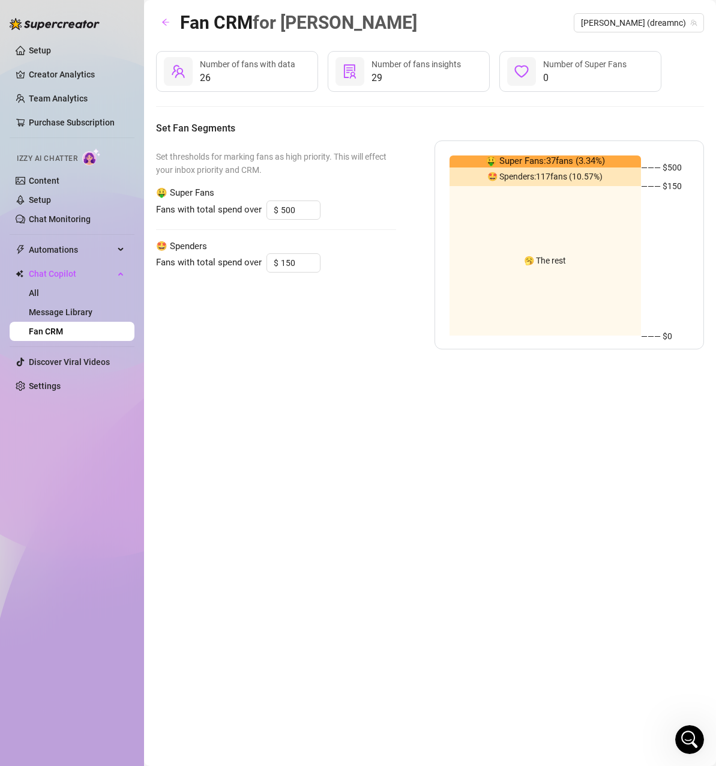
click at [405, 250] on div "Set thresholds for marking fans as high priority. This will effect your inbox p…" at bounding box center [430, 244] width 548 height 209
drag, startPoint x: 263, startPoint y: 166, endPoint x: 158, endPoint y: 158, distance: 105.4
click at [158, 158] on span "Set thresholds for marking fans as high priority. This will effect your inbox p…" at bounding box center [276, 163] width 240 height 26
click at [196, 306] on div "Set thresholds for marking fans as high priority. This will effect your inbox p…" at bounding box center [276, 244] width 240 height 209
click at [81, 314] on link "Message Library" at bounding box center [61, 312] width 64 height 10
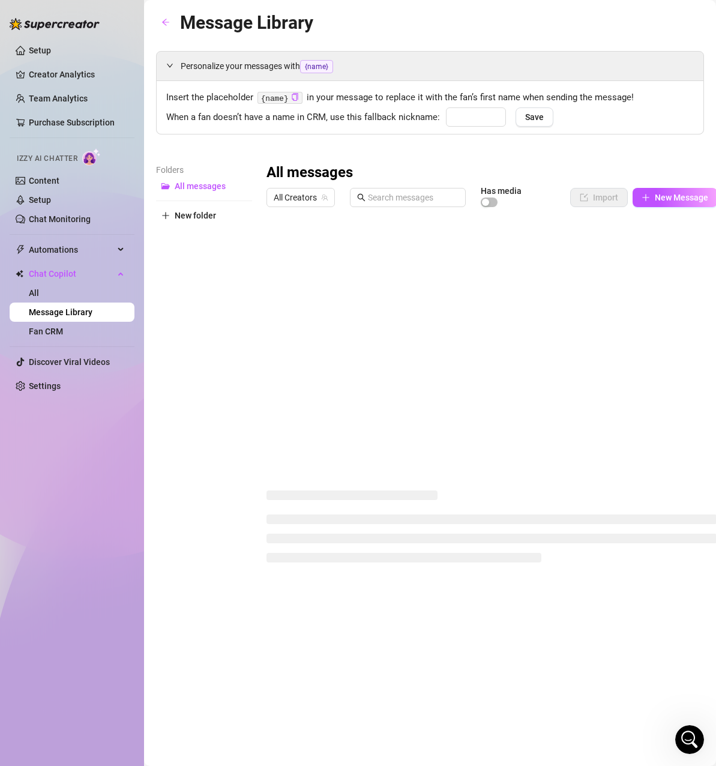
type input "mor"
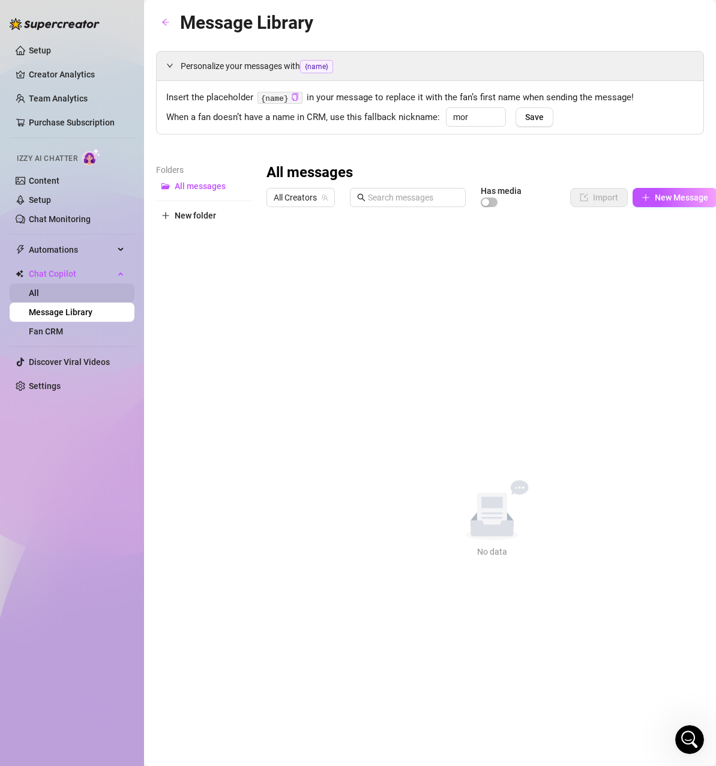
click at [39, 294] on link "All" at bounding box center [34, 293] width 10 height 10
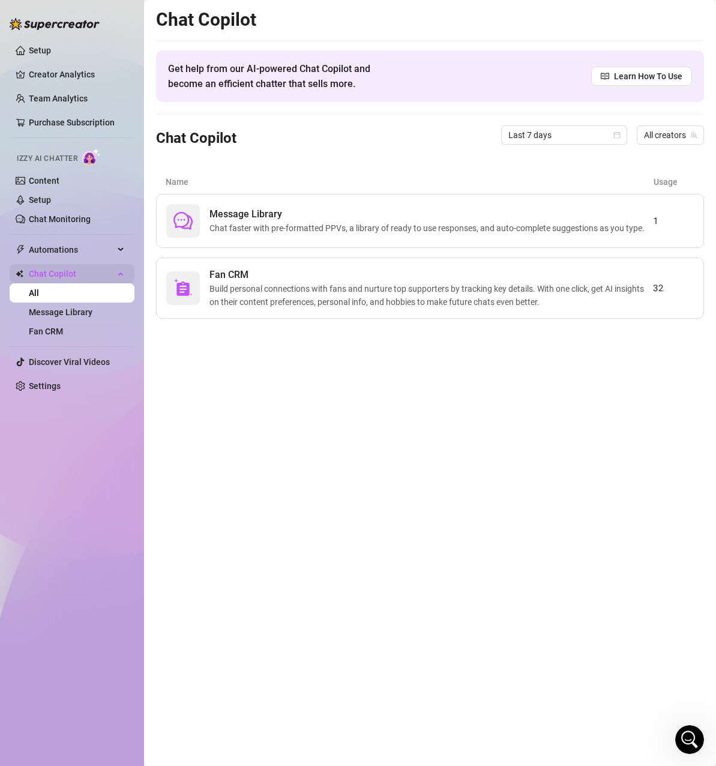
click at [78, 276] on span "Chat Copilot" at bounding box center [71, 273] width 85 height 19
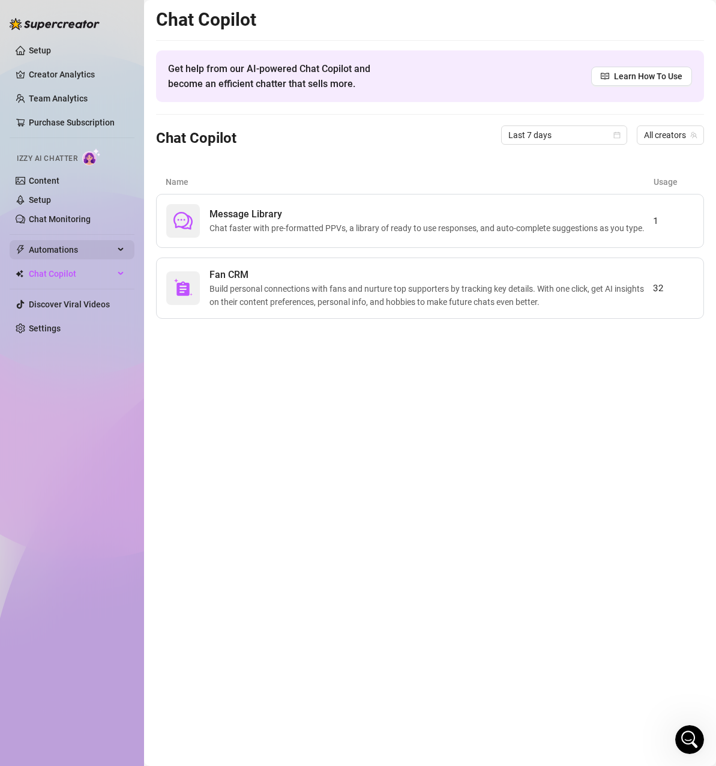
click at [88, 247] on span "Automations" at bounding box center [71, 249] width 85 height 19
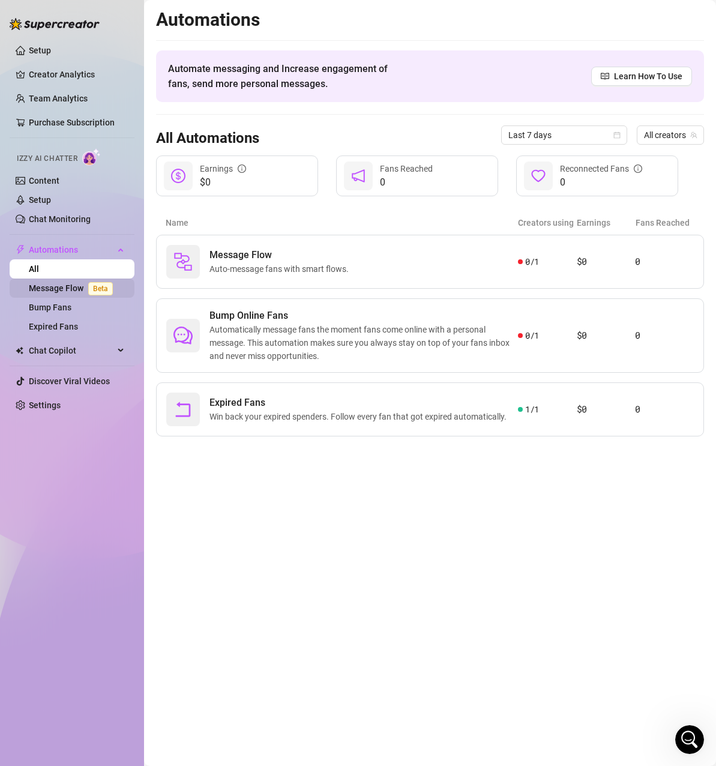
click at [61, 286] on link "Message Flow Beta" at bounding box center [73, 288] width 89 height 10
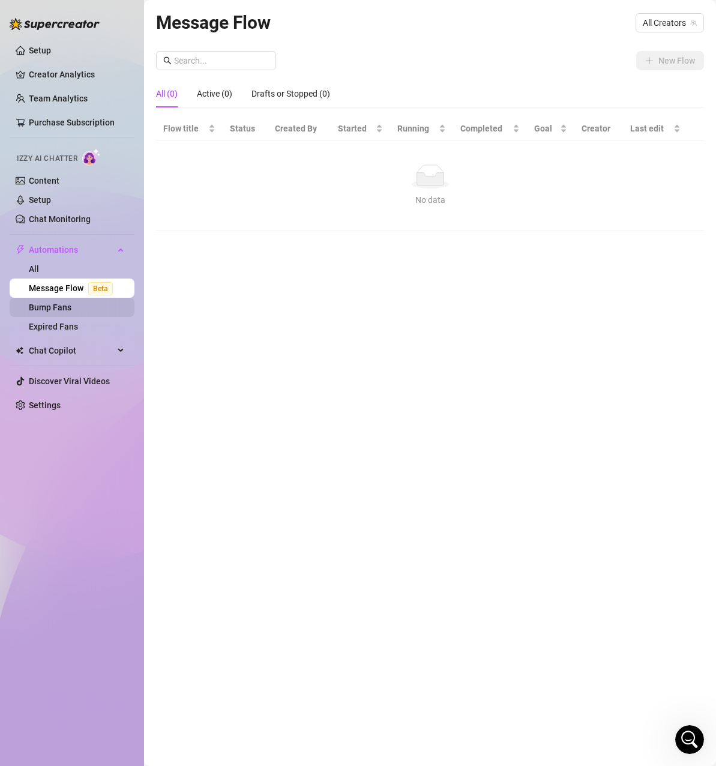
click at [52, 310] on link "Bump Fans" at bounding box center [50, 308] width 43 height 10
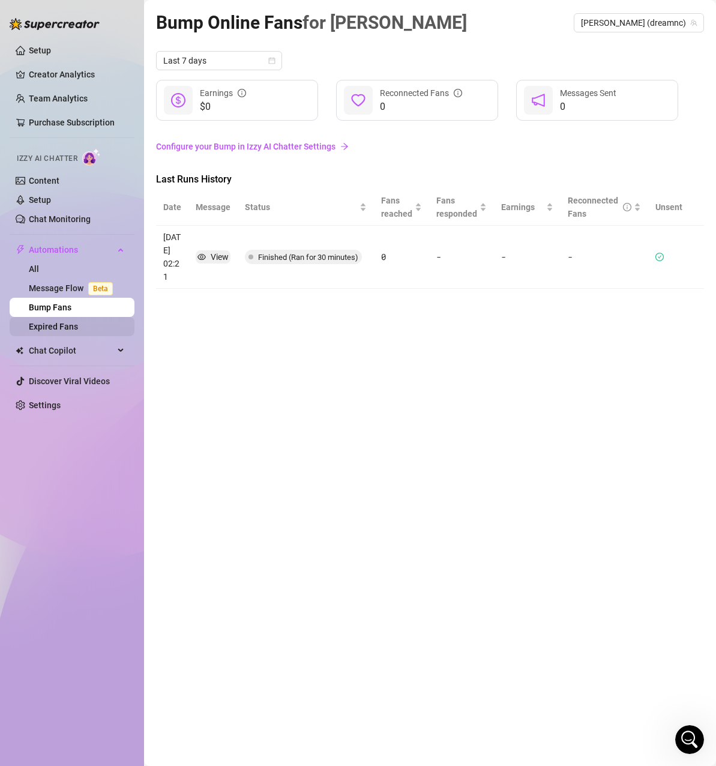
click at [52, 325] on link "Expired Fans" at bounding box center [53, 327] width 49 height 10
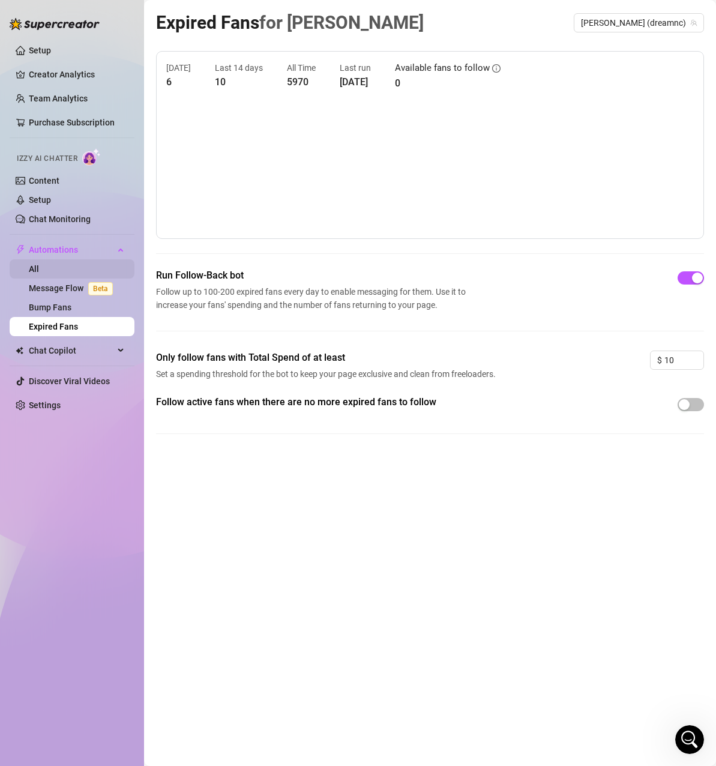
click at [39, 271] on link "All" at bounding box center [34, 269] width 10 height 10
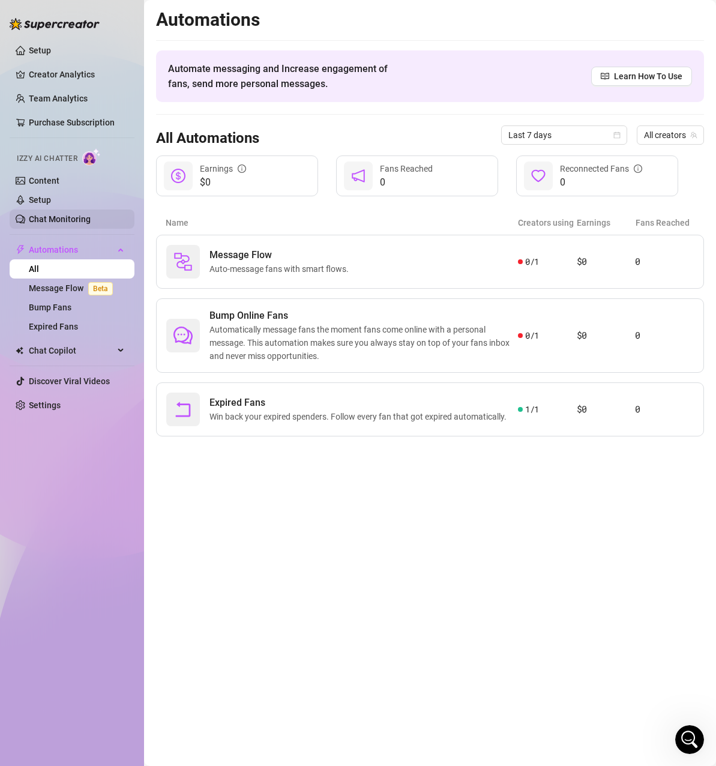
click at [89, 223] on link "Chat Monitoring" at bounding box center [60, 219] width 62 height 10
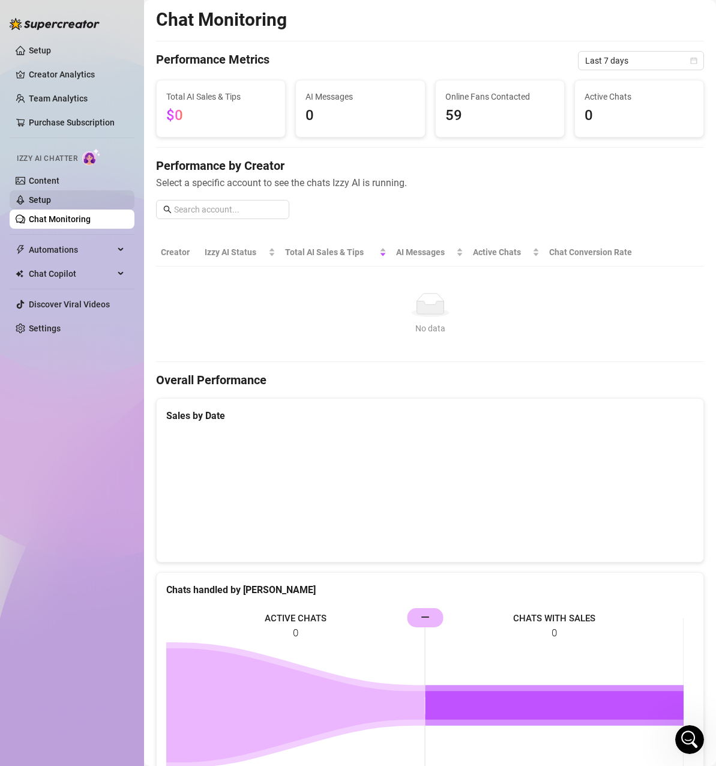
click at [51, 204] on link "Setup" at bounding box center [40, 200] width 22 height 10
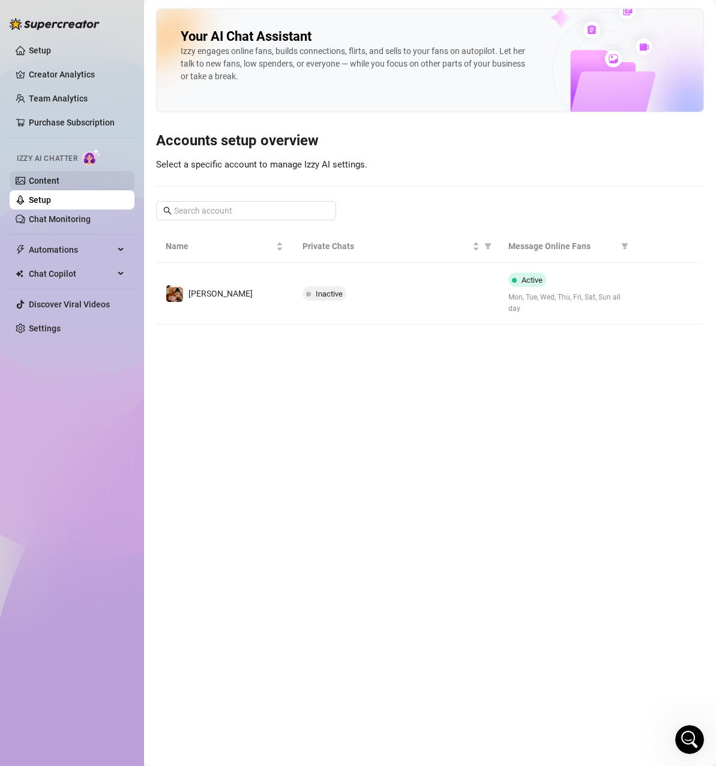
click at [59, 185] on link "Content" at bounding box center [44, 181] width 31 height 10
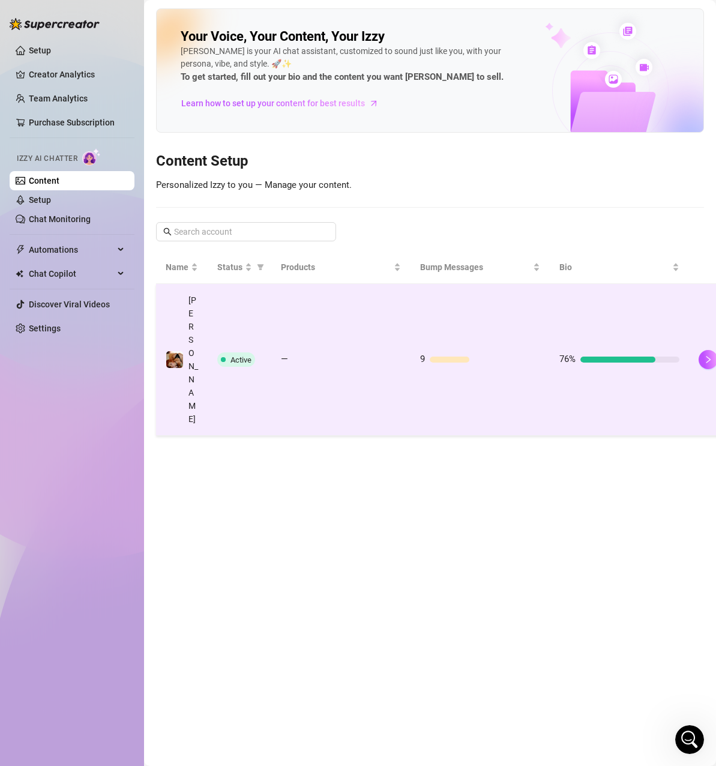
click at [313, 305] on td "—" at bounding box center [340, 360] width 139 height 152
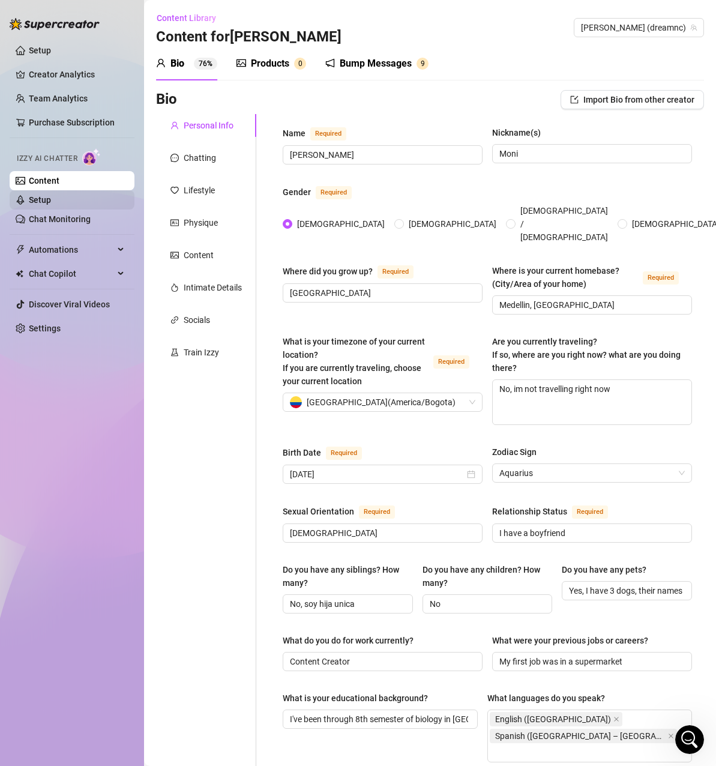
click at [39, 201] on link "Setup" at bounding box center [40, 200] width 22 height 10
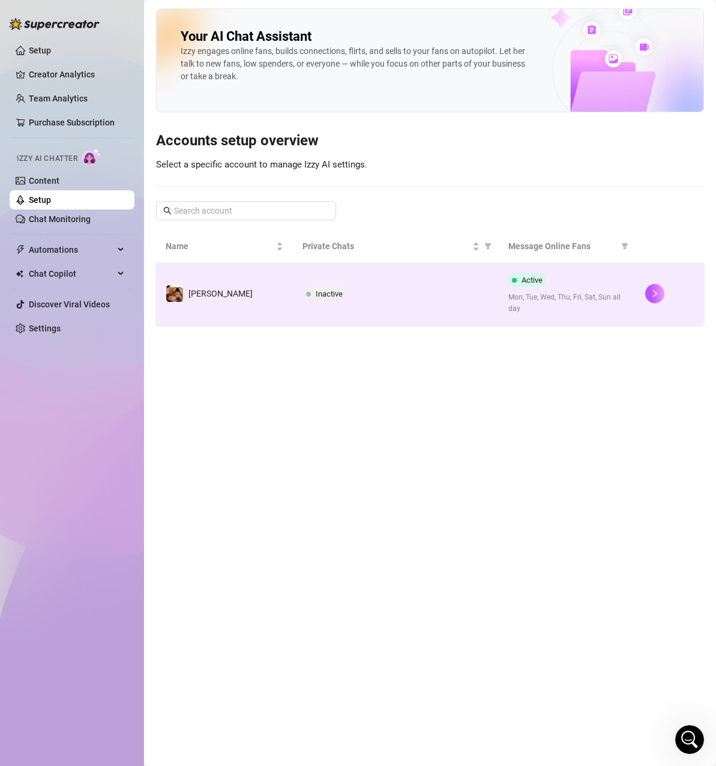
click at [344, 285] on td "Inactive" at bounding box center [395, 294] width 205 height 62
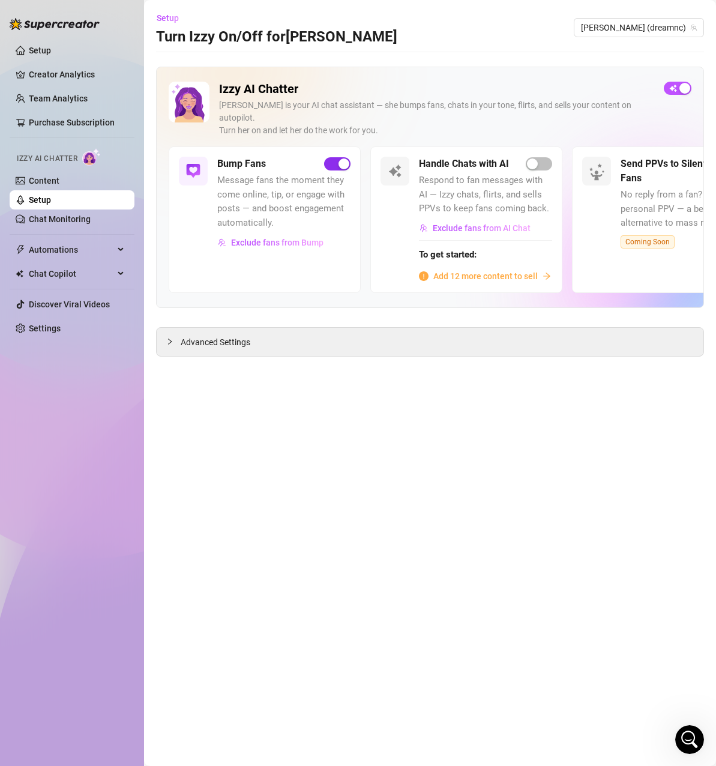
click at [331, 157] on span "button" at bounding box center [337, 163] width 26 height 13
